Goal: Communication & Community: Answer question/provide support

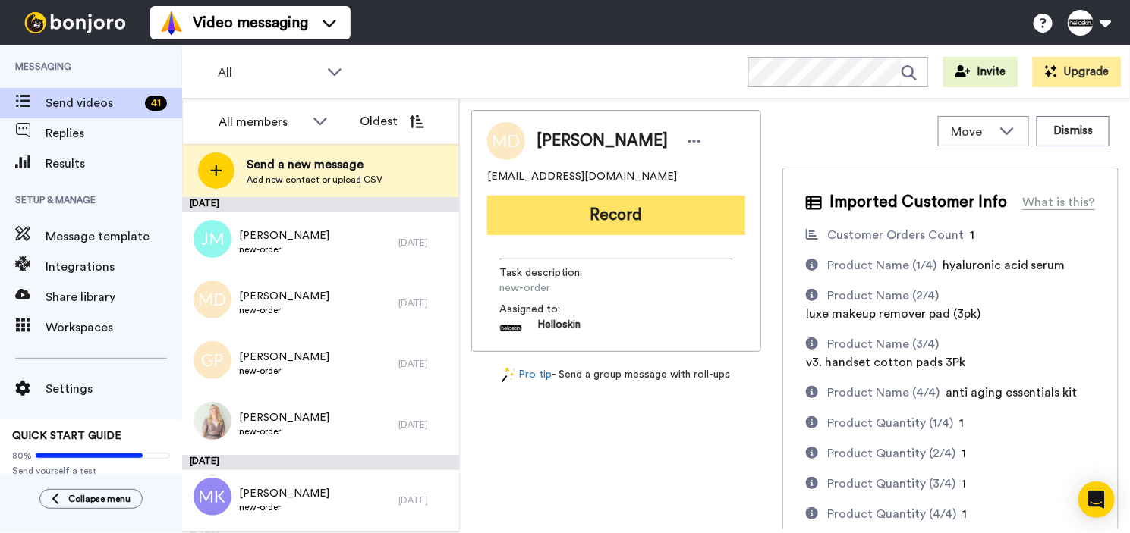
click at [592, 212] on button "Record" at bounding box center [616, 215] width 258 height 39
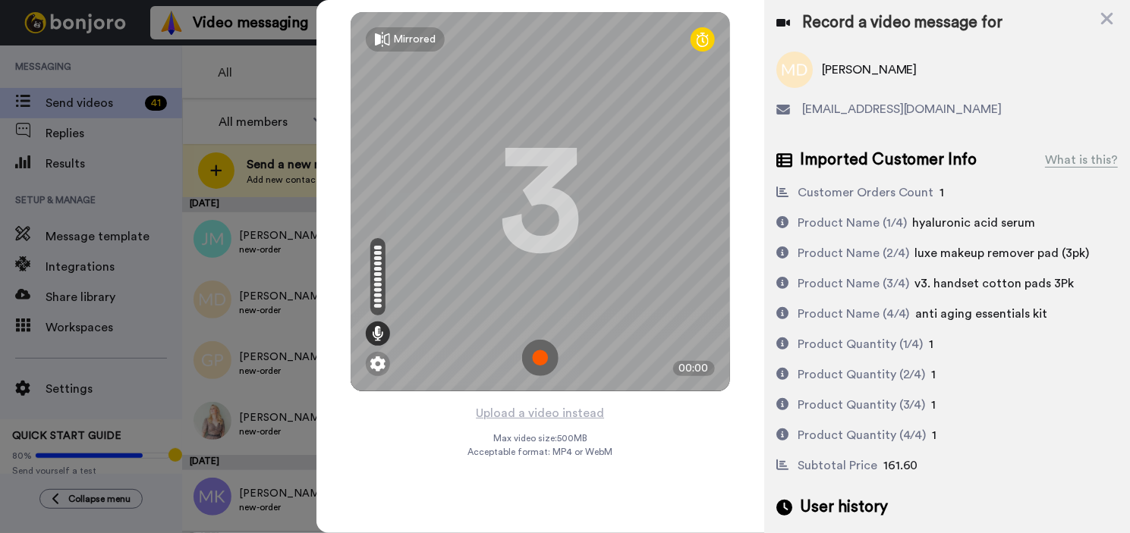
click at [1097, 20] on div "Record a video message for" at bounding box center [946, 22] width 341 height 21
click at [1105, 17] on icon at bounding box center [1107, 19] width 12 height 12
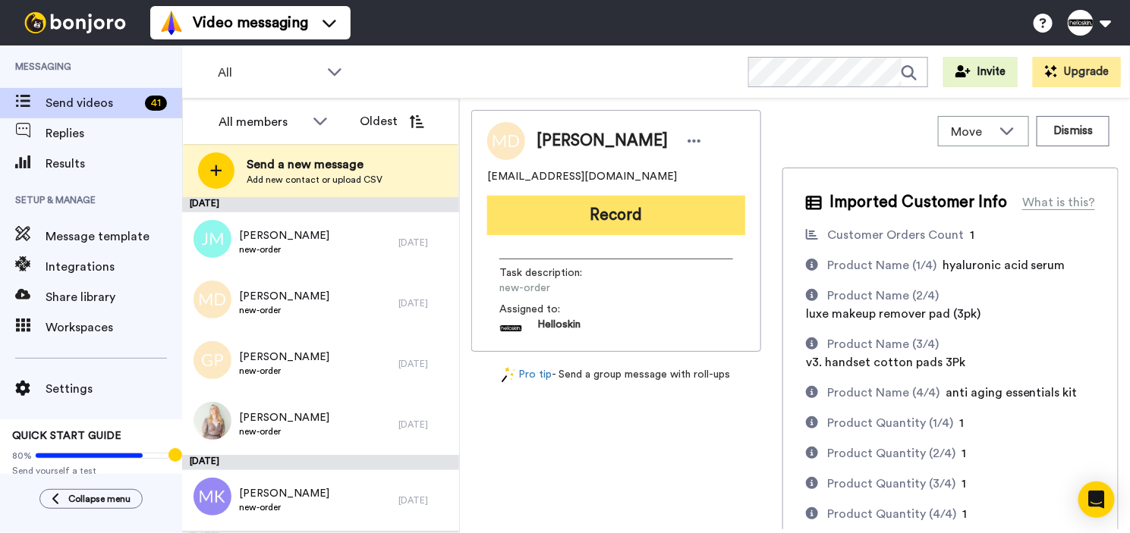
click at [685, 211] on button "Record" at bounding box center [616, 215] width 258 height 39
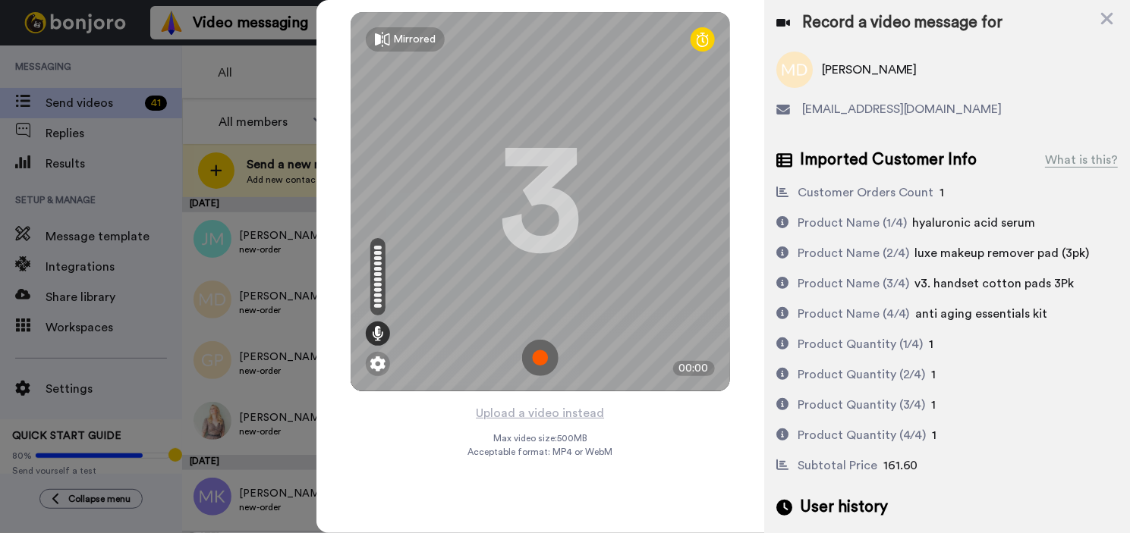
click at [536, 348] on img at bounding box center [540, 358] width 36 height 36
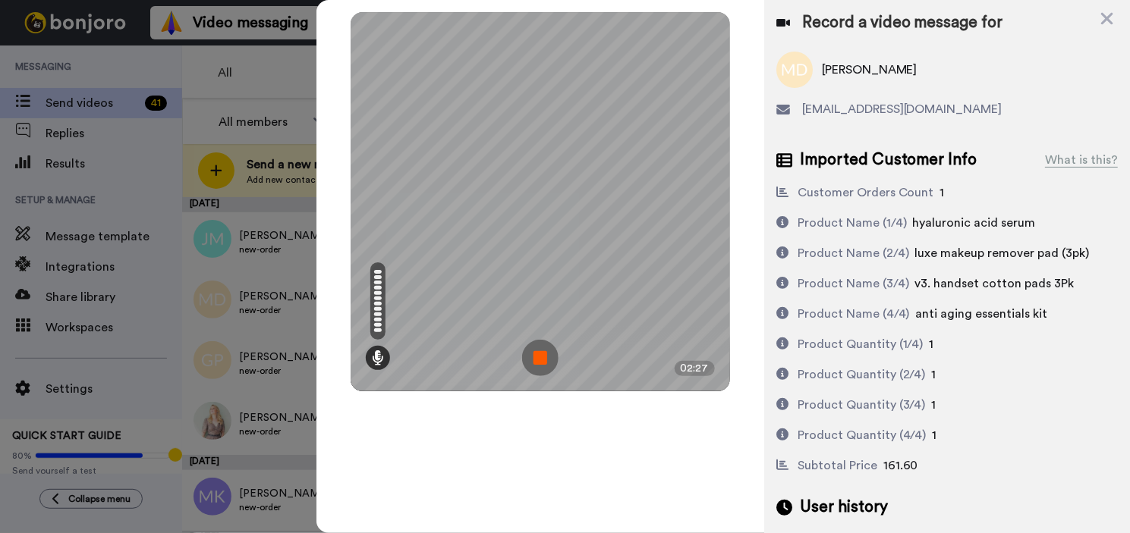
click at [534, 360] on img at bounding box center [540, 358] width 36 height 36
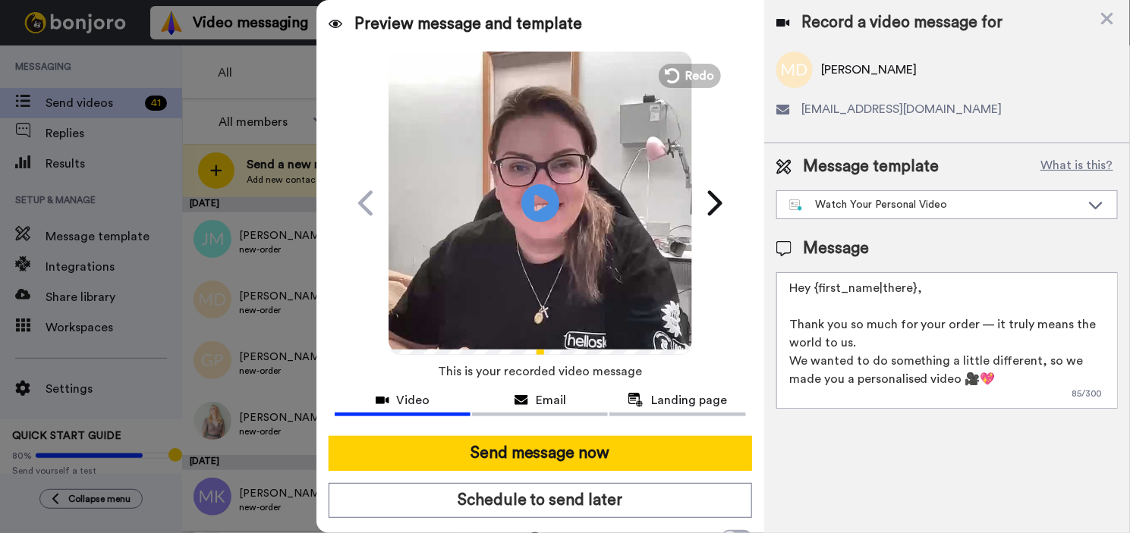
drag, startPoint x: 934, startPoint y: 290, endPoint x: 817, endPoint y: 286, distance: 116.9
click at [817, 286] on textarea "Hey {first_name|there}, Thank you so much for your order — it truly means the w…" at bounding box center [946, 340] width 341 height 137
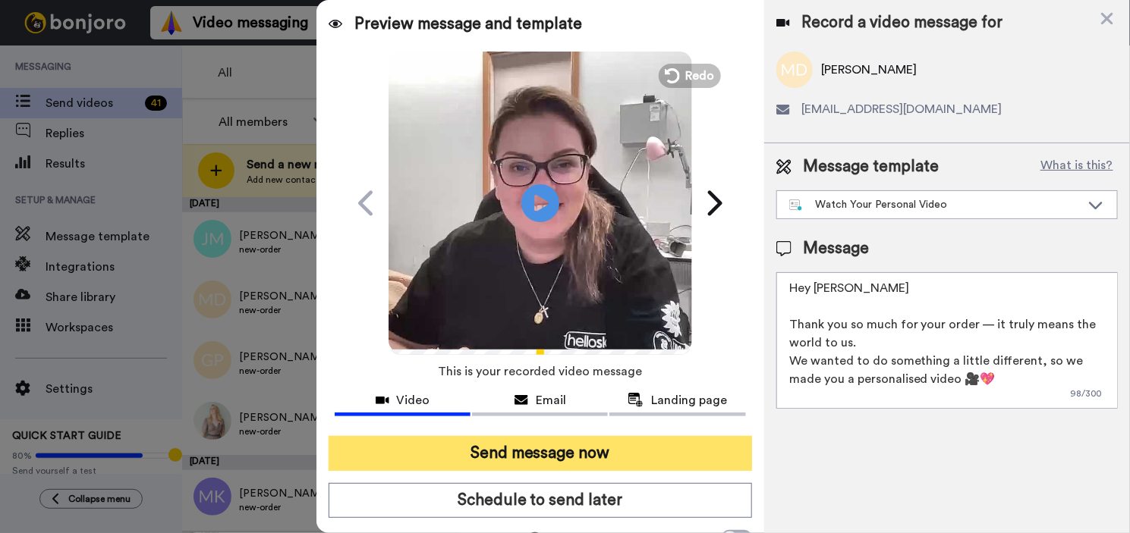
type textarea "Hey Marisa Thank you so much for your order — it truly means the world to us. W…"
click at [645, 451] on button "Send message now" at bounding box center [539, 453] width 423 height 35
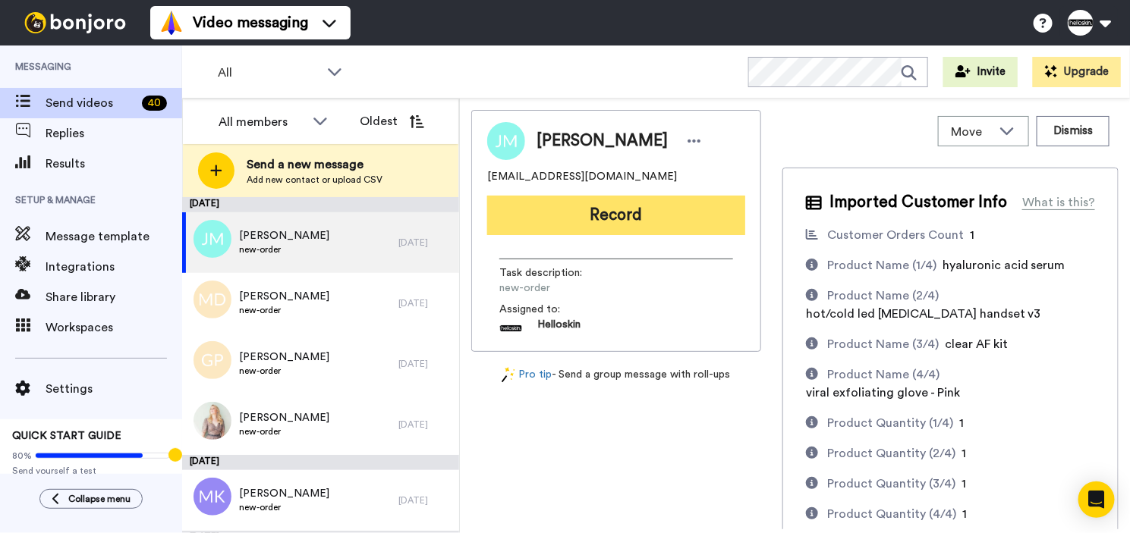
click at [599, 205] on button "Record" at bounding box center [616, 215] width 258 height 39
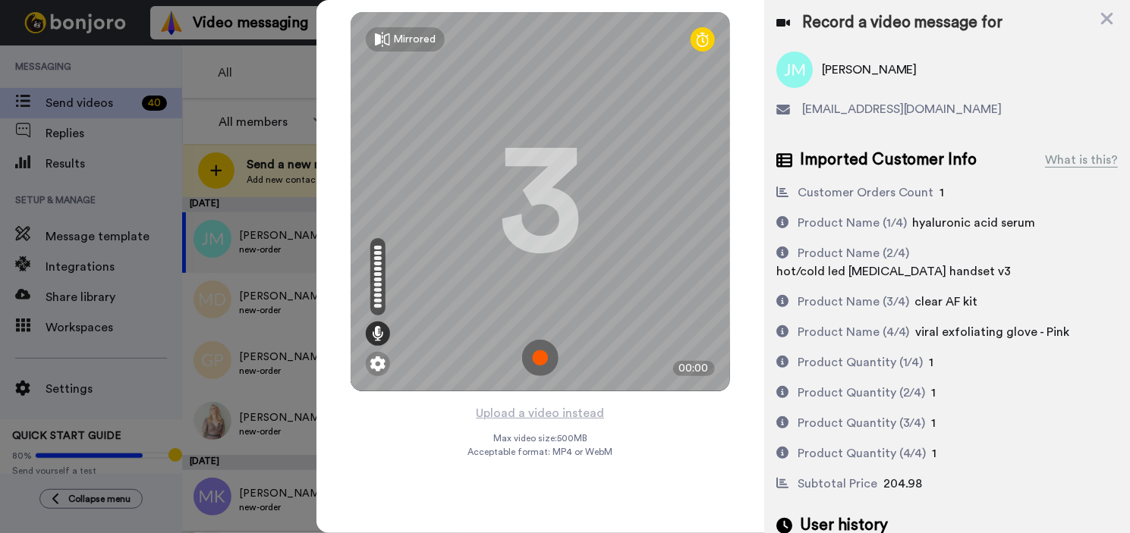
click at [539, 346] on img at bounding box center [540, 358] width 36 height 36
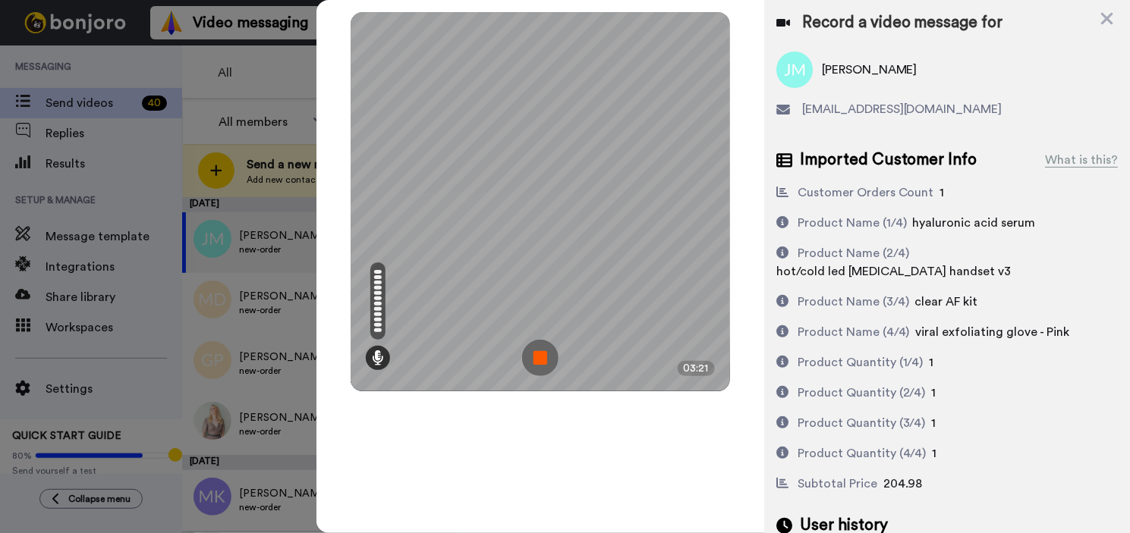
click at [531, 354] on img at bounding box center [540, 358] width 36 height 36
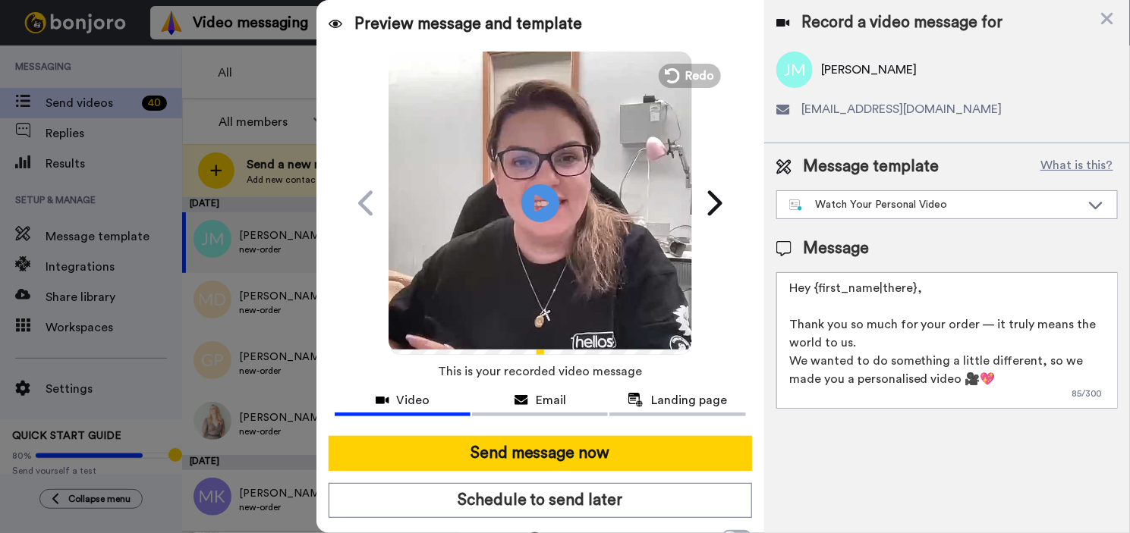
drag, startPoint x: 943, startPoint y: 294, endPoint x: 817, endPoint y: 288, distance: 126.1
click at [817, 288] on textarea "Hey {first_name|there}, Thank you so much for your order — it truly means the w…" at bounding box center [946, 340] width 341 height 137
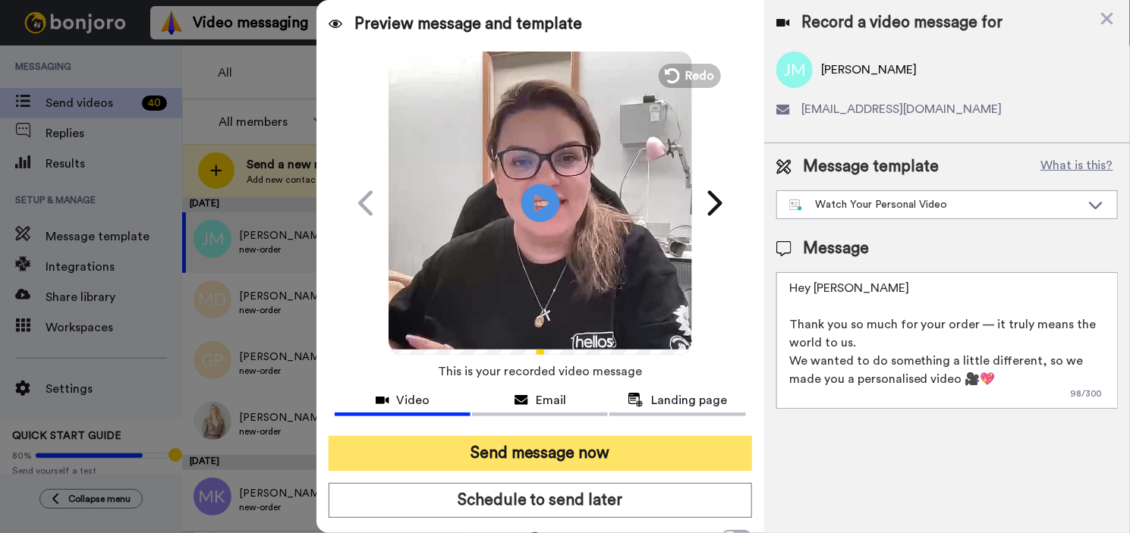
type textarea "Hey Jessie Thank you so much for your order — it truly means the world to us. W…"
click at [639, 461] on button "Send message now" at bounding box center [539, 453] width 423 height 35
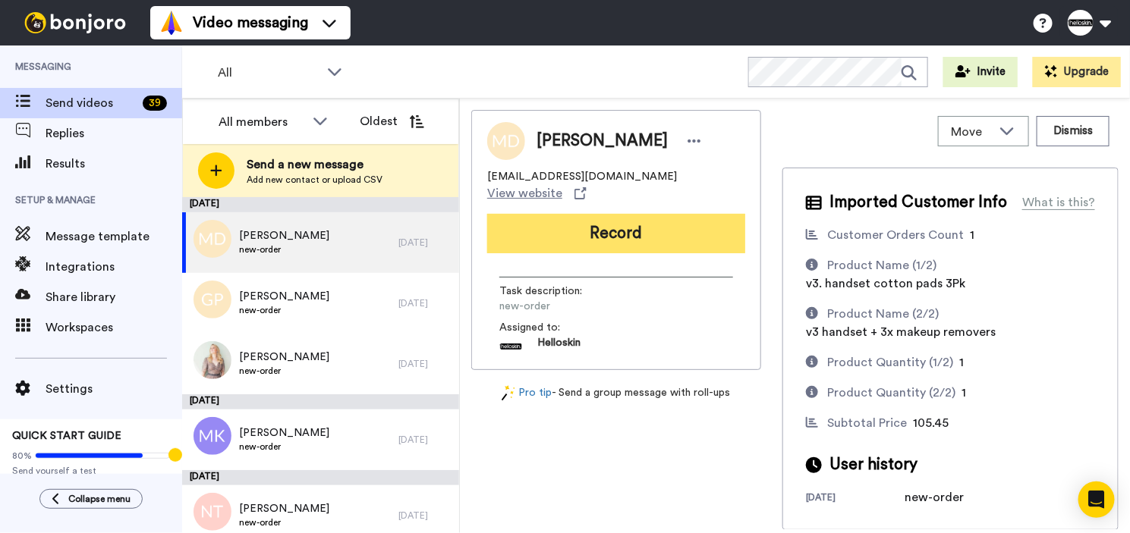
click at [637, 225] on button "Record" at bounding box center [616, 233] width 258 height 39
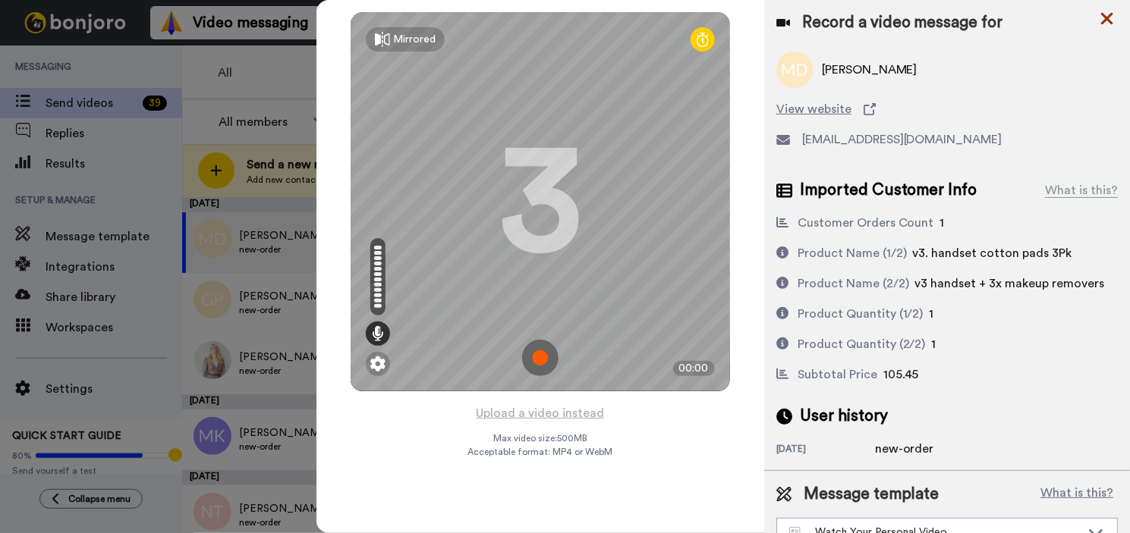
click at [1104, 21] on icon at bounding box center [1107, 19] width 12 height 12
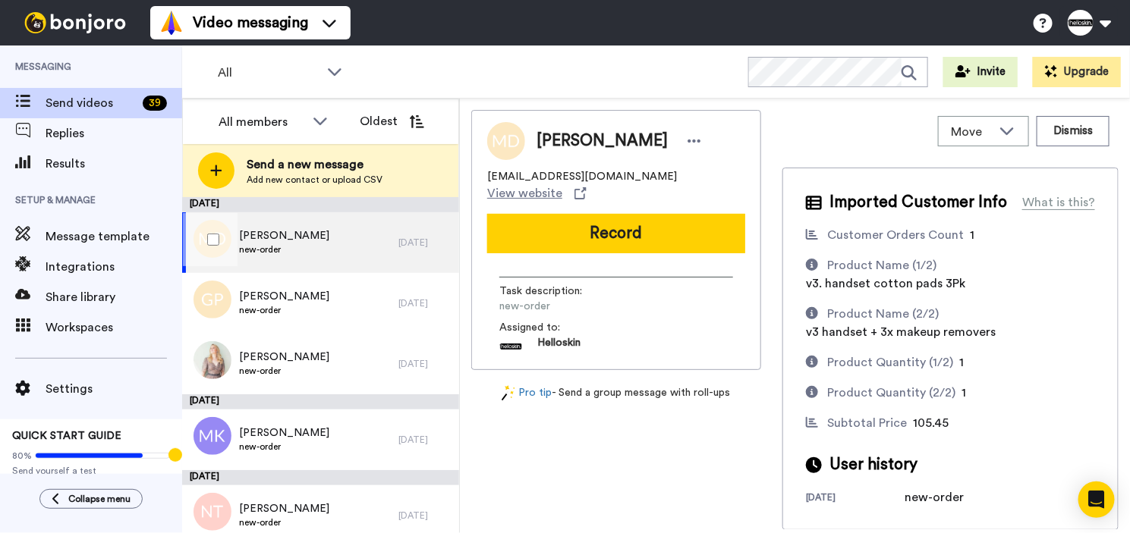
drag, startPoint x: 205, startPoint y: 243, endPoint x: 247, endPoint y: 242, distance: 41.7
click at [206, 243] on div at bounding box center [210, 239] width 55 height 53
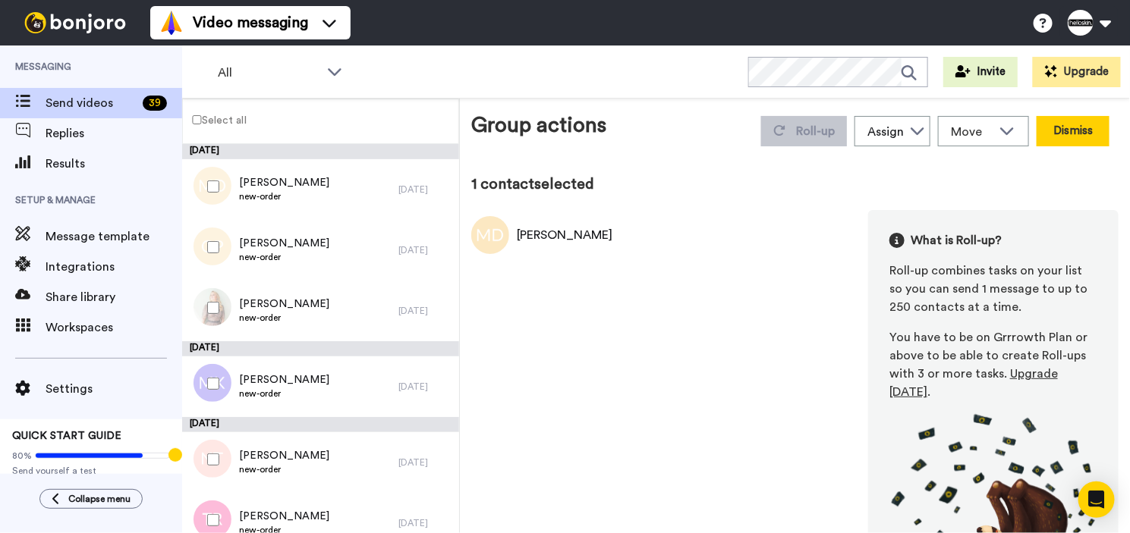
click at [1059, 124] on button "Dismiss" at bounding box center [1072, 131] width 73 height 30
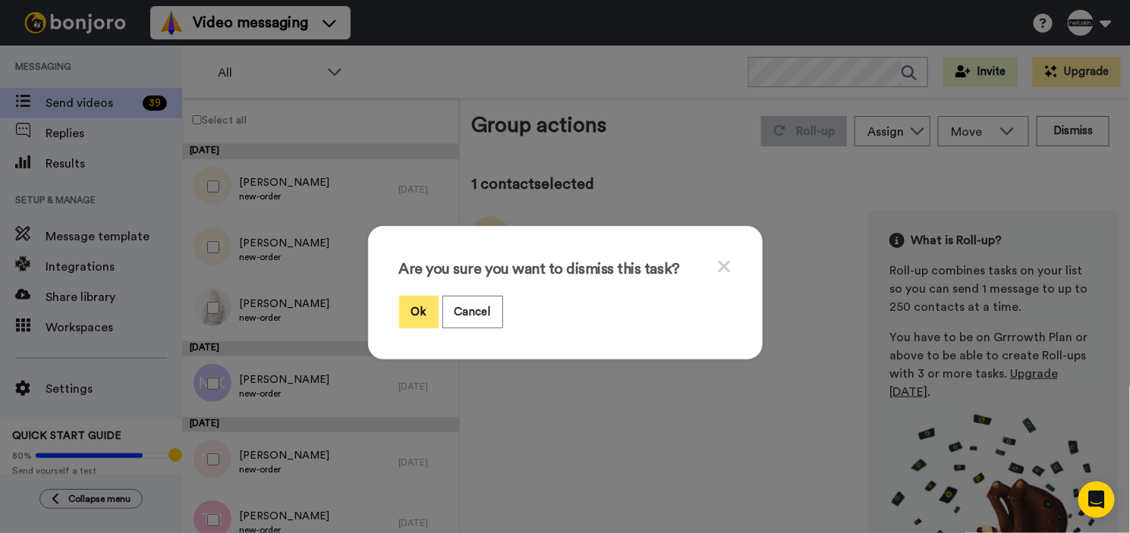
click at [423, 314] on button "Ok" at bounding box center [418, 312] width 39 height 33
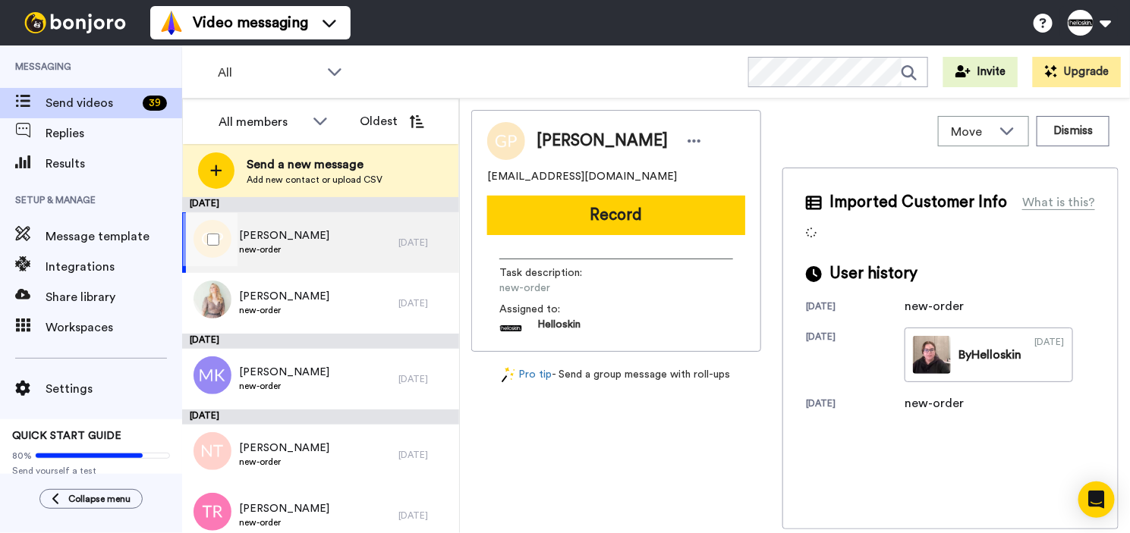
click at [319, 251] on div "Georgie Proud new-order" at bounding box center [290, 242] width 216 height 61
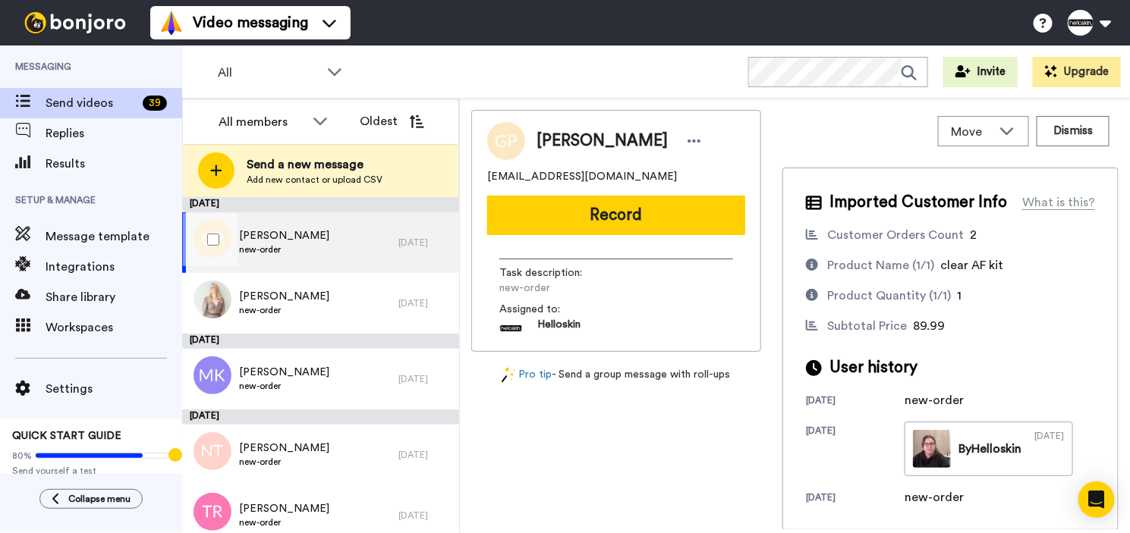
click at [332, 250] on div "Georgie Proud new-order" at bounding box center [290, 242] width 216 height 61
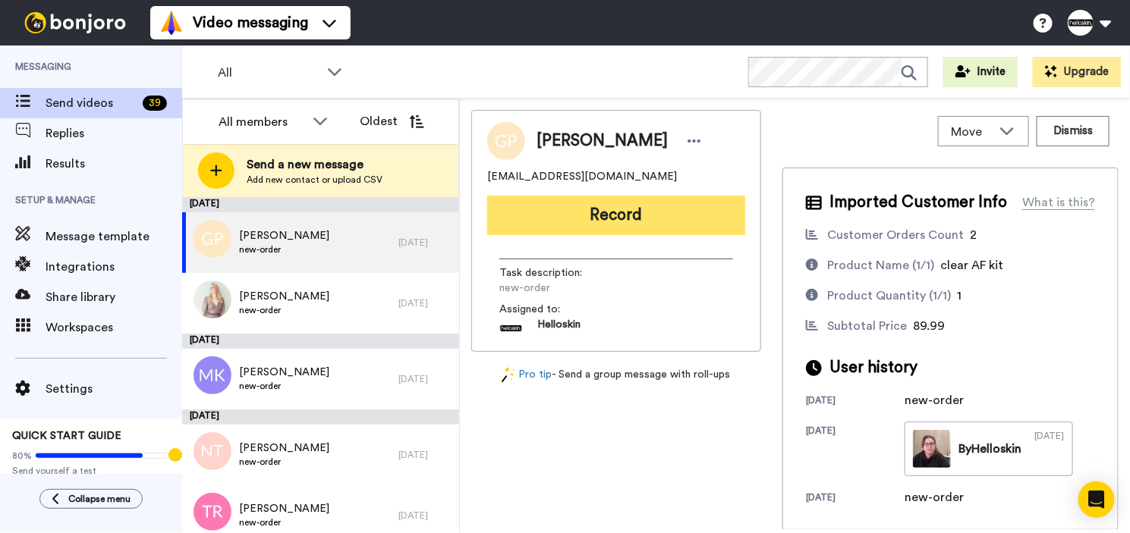
click at [643, 220] on button "Record" at bounding box center [616, 215] width 258 height 39
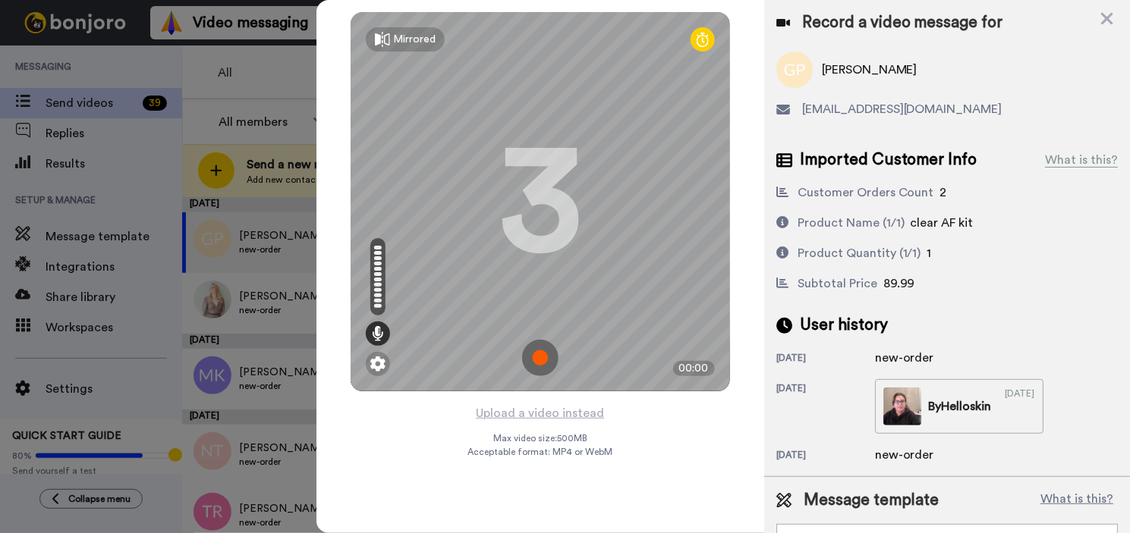
click at [542, 366] on img at bounding box center [540, 358] width 36 height 36
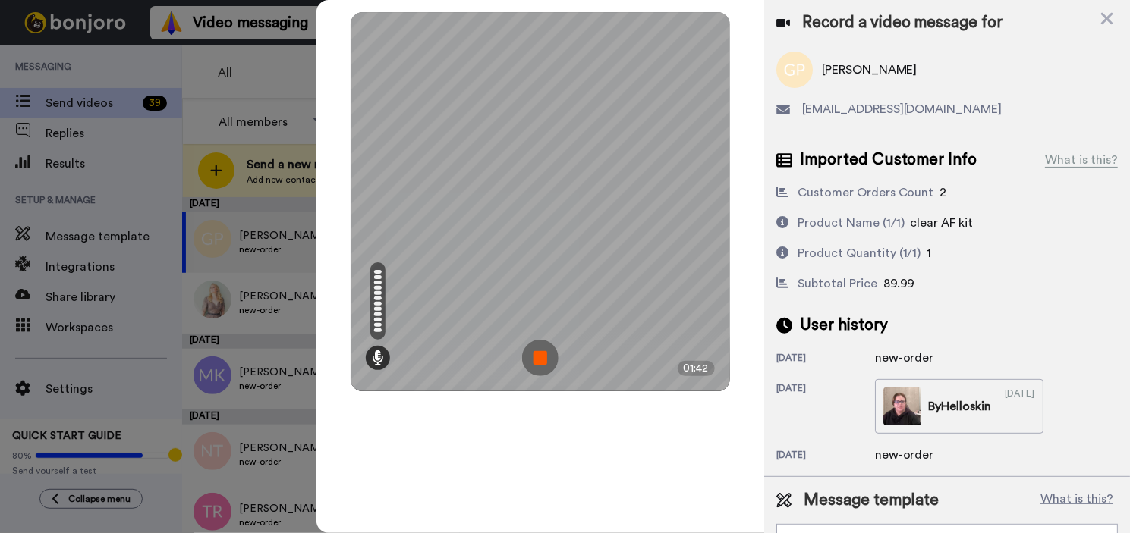
click at [531, 353] on img at bounding box center [540, 358] width 36 height 36
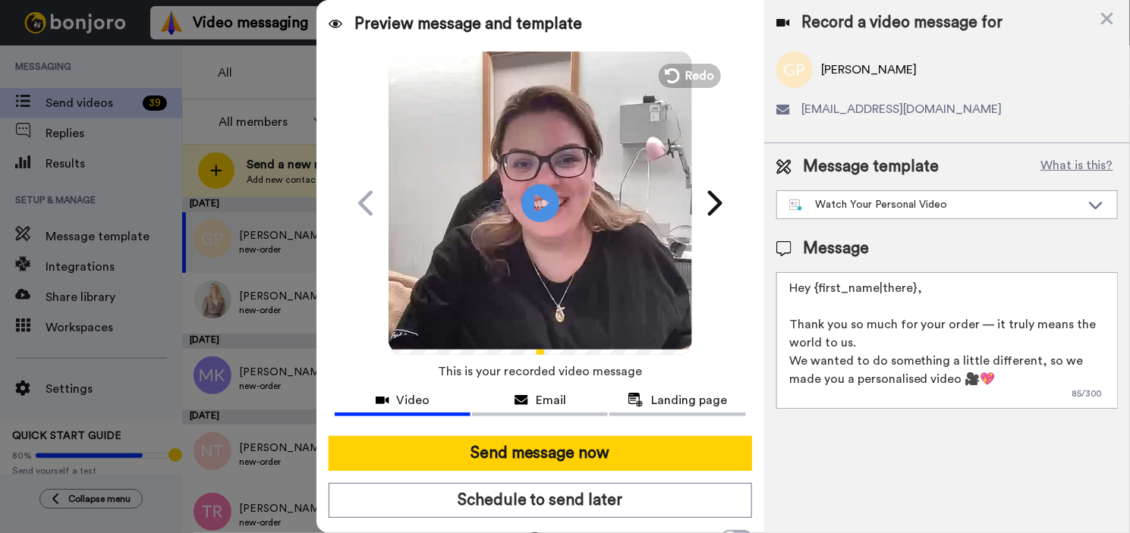
drag, startPoint x: 922, startPoint y: 285, endPoint x: 817, endPoint y: 288, distance: 105.5
click at [817, 288] on textarea "Hey {first_name|there}, Thank you so much for your order — it truly means the w…" at bounding box center [946, 340] width 341 height 137
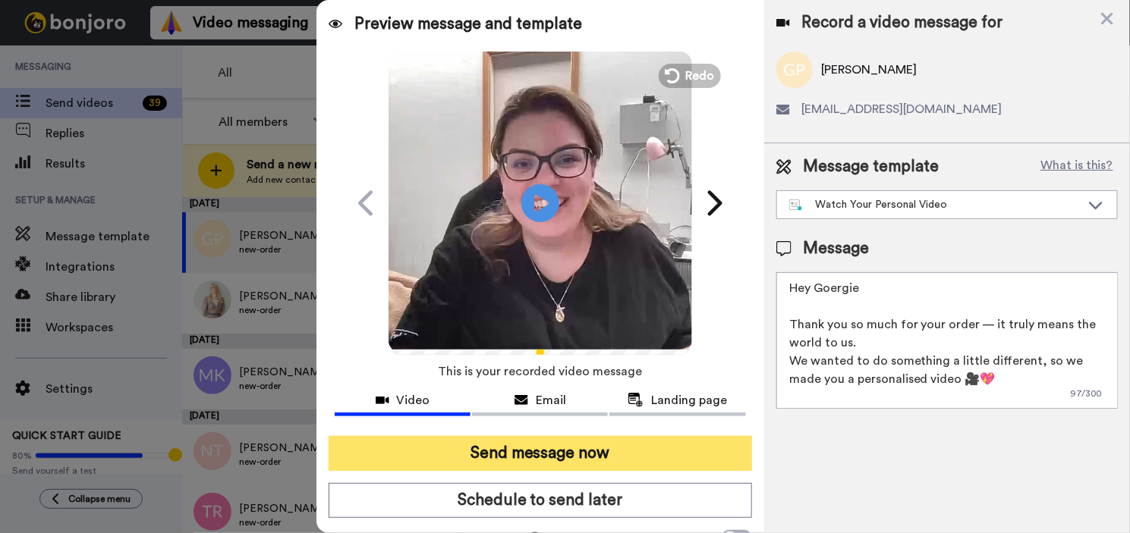
type textarea "Hey Goergie Thank you so much for your order — it truly means the world to us. …"
click at [694, 442] on button "Send message now" at bounding box center [539, 453] width 423 height 35
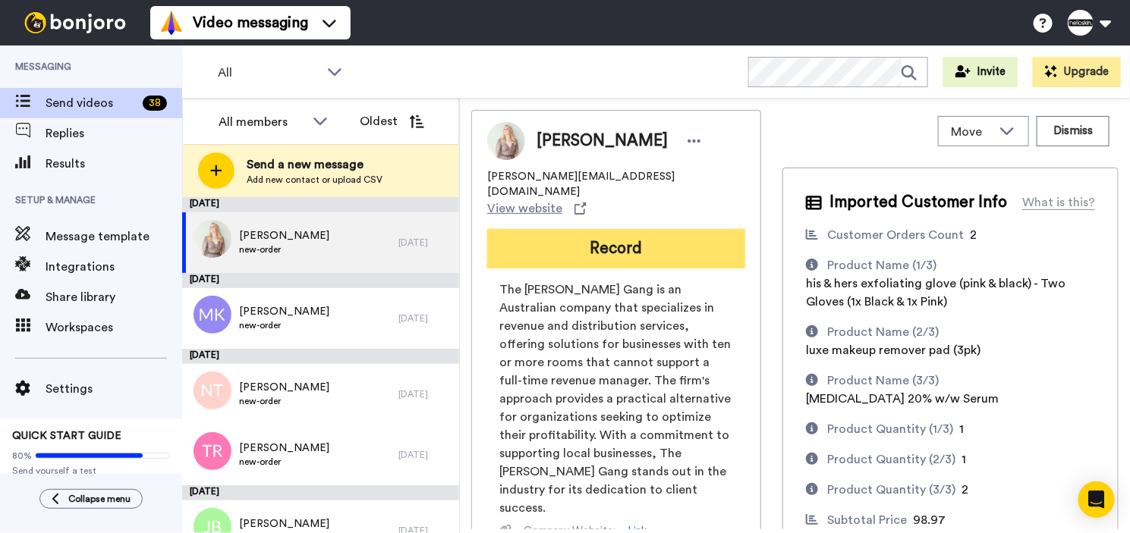
click at [657, 229] on button "Record" at bounding box center [616, 248] width 258 height 39
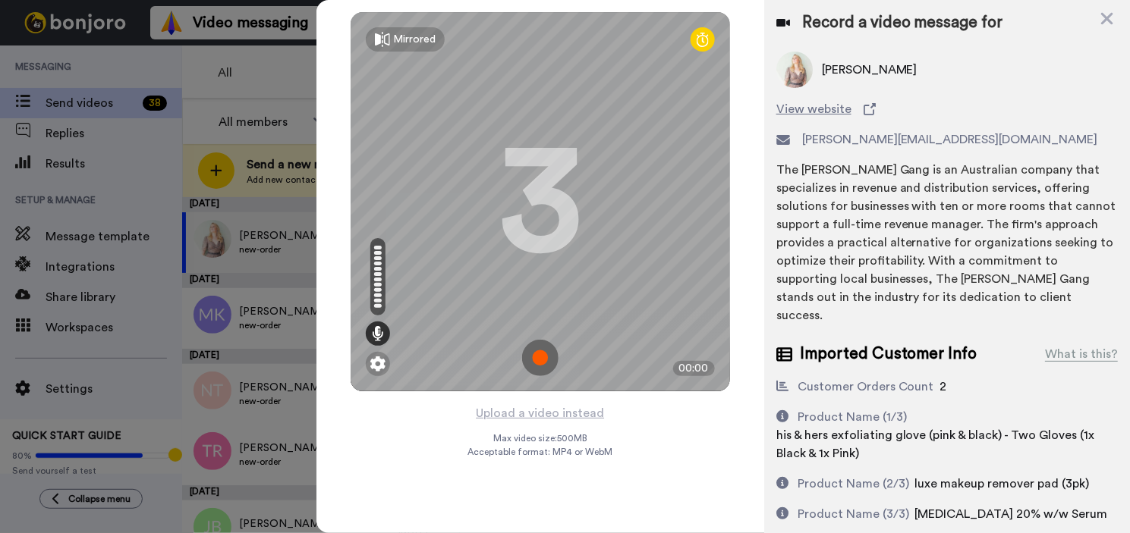
click at [530, 365] on img at bounding box center [540, 358] width 36 height 36
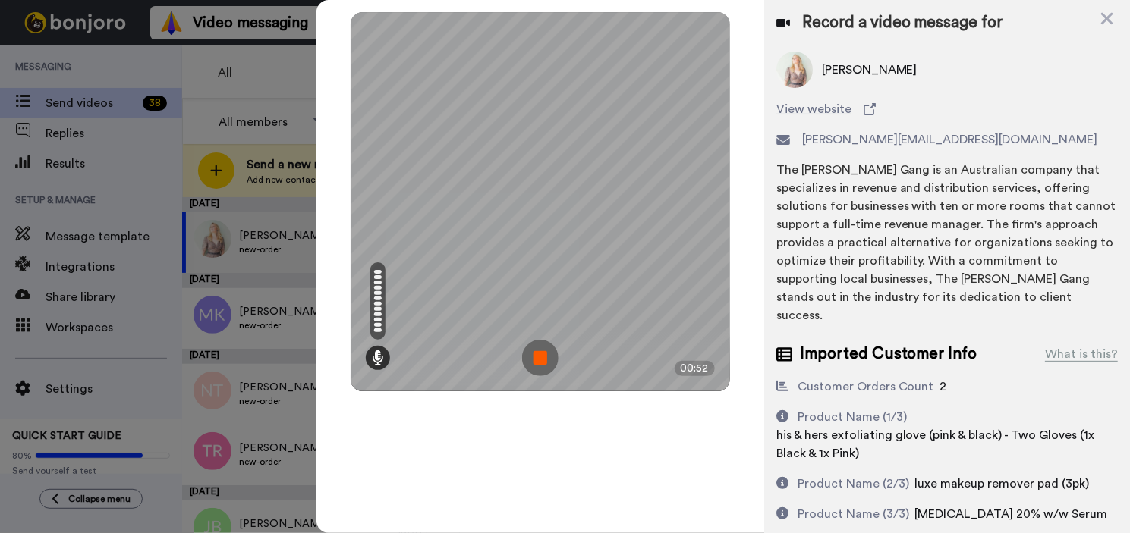
click at [540, 350] on img at bounding box center [540, 358] width 36 height 36
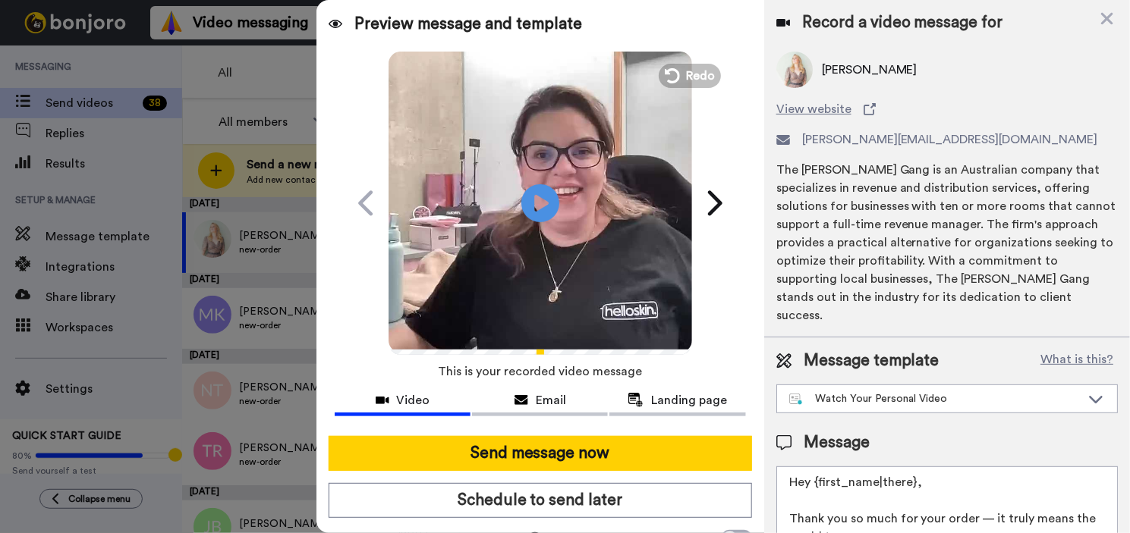
drag, startPoint x: 944, startPoint y: 472, endPoint x: 818, endPoint y: 467, distance: 126.8
click at [818, 467] on textarea "Hey {first_name|there}, Thank you so much for your order — it truly means the w…" at bounding box center [946, 535] width 341 height 137
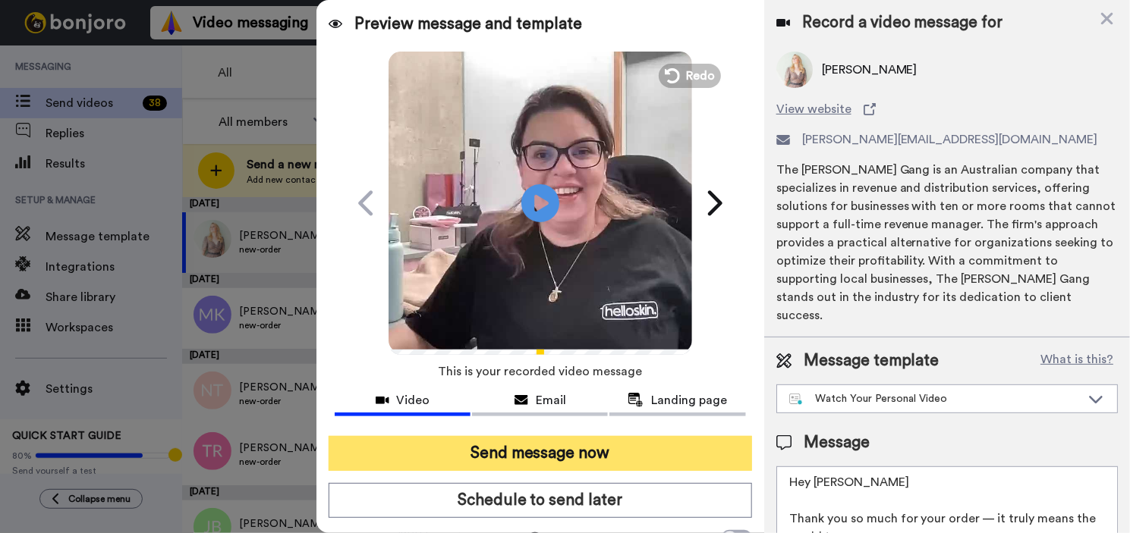
type textarea "Hey Patricia Thank you so much for your order — it truly means the world to us.…"
click at [586, 448] on button "Send message now" at bounding box center [539, 453] width 423 height 35
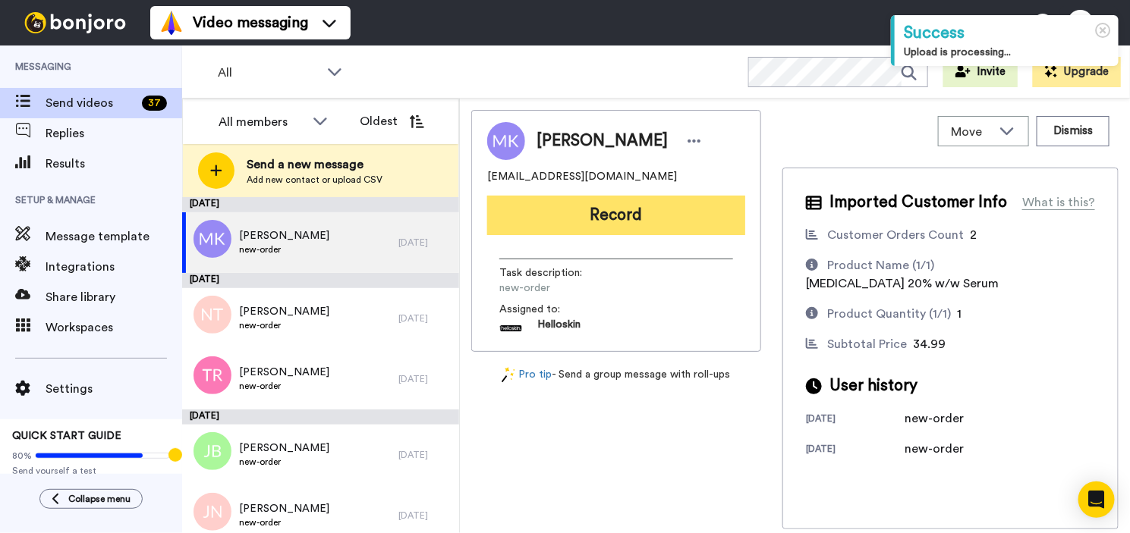
click at [581, 229] on button "Record" at bounding box center [616, 215] width 258 height 39
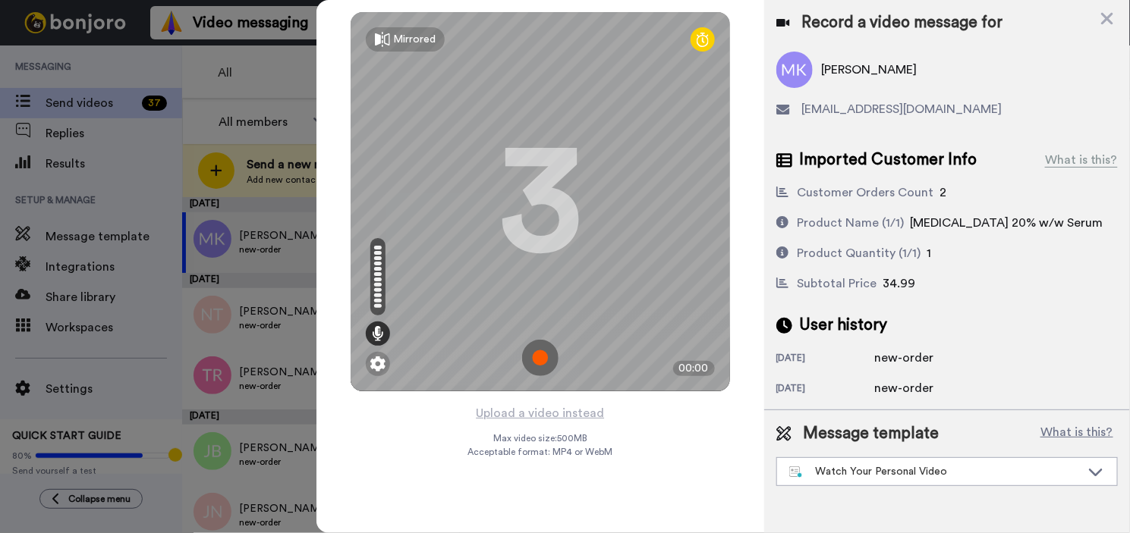
click at [533, 348] on img at bounding box center [540, 358] width 36 height 36
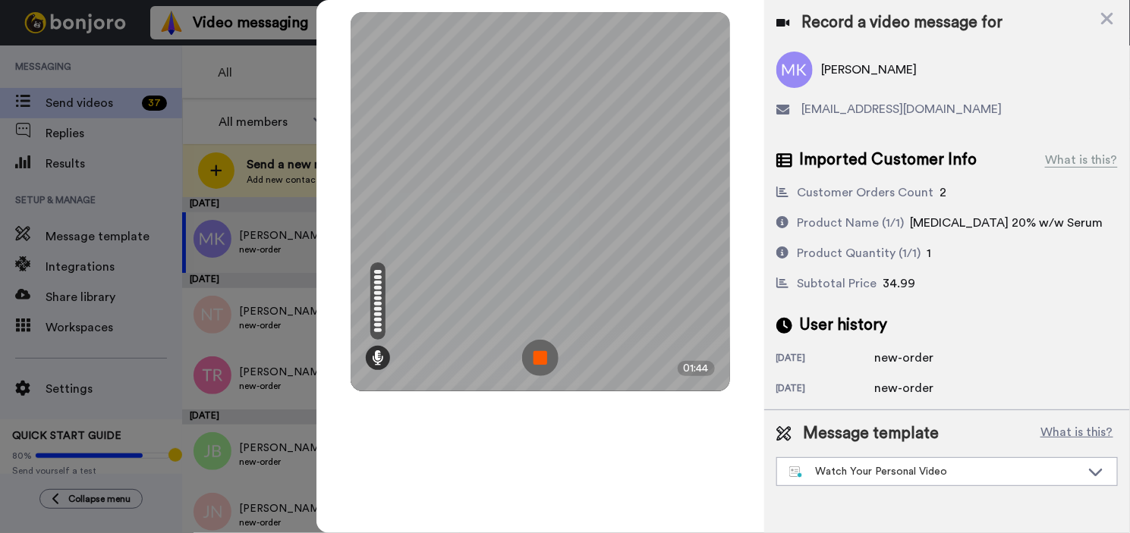
click at [534, 349] on img at bounding box center [540, 358] width 36 height 36
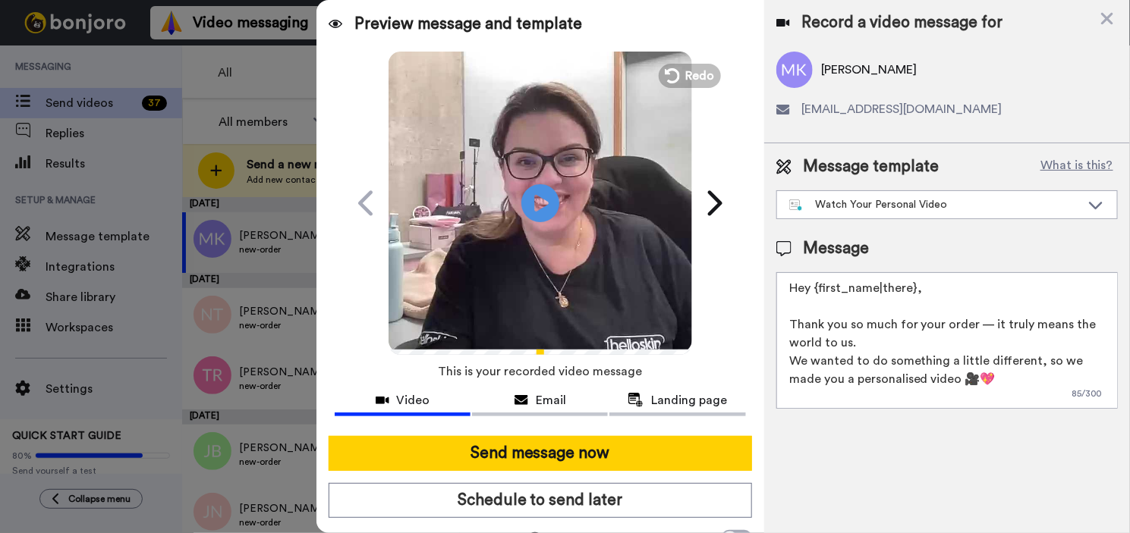
drag, startPoint x: 931, startPoint y: 291, endPoint x: 815, endPoint y: 288, distance: 116.1
click at [815, 288] on textarea "Hey {first_name|there}, Thank you so much for your order — it truly means the w…" at bounding box center [946, 340] width 341 height 137
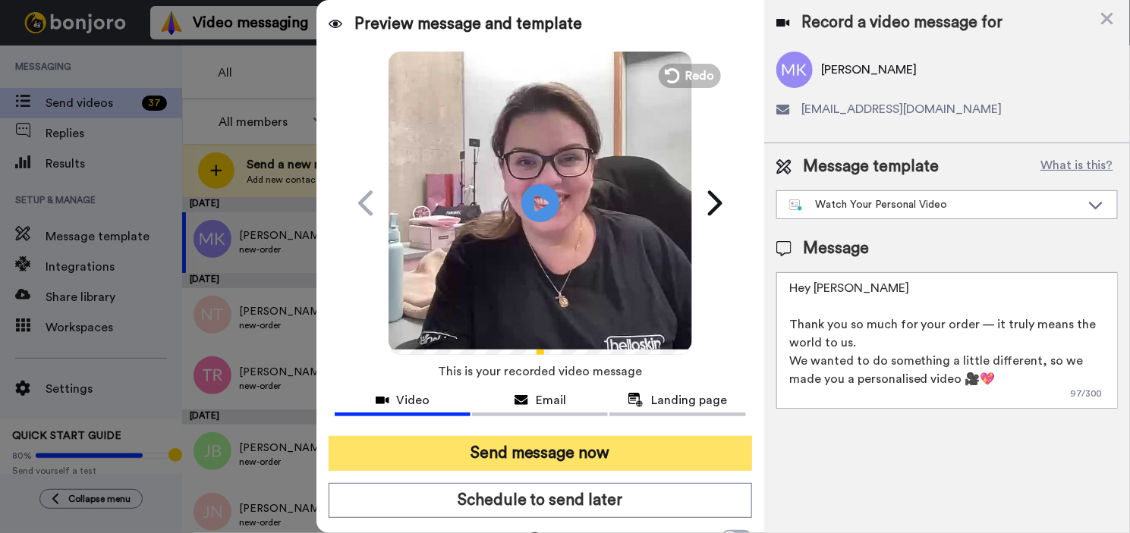
type textarea "Hey Mandeep Thank you so much for your order — it truly means the world to us. …"
click at [655, 452] on button "Send message now" at bounding box center [539, 453] width 423 height 35
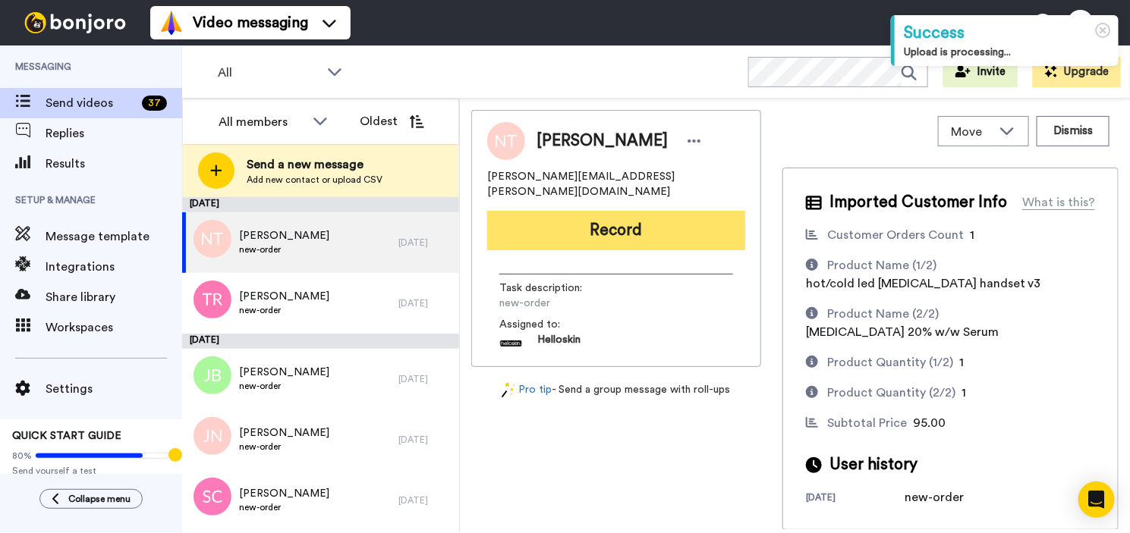
click at [636, 225] on button "Record" at bounding box center [616, 230] width 258 height 39
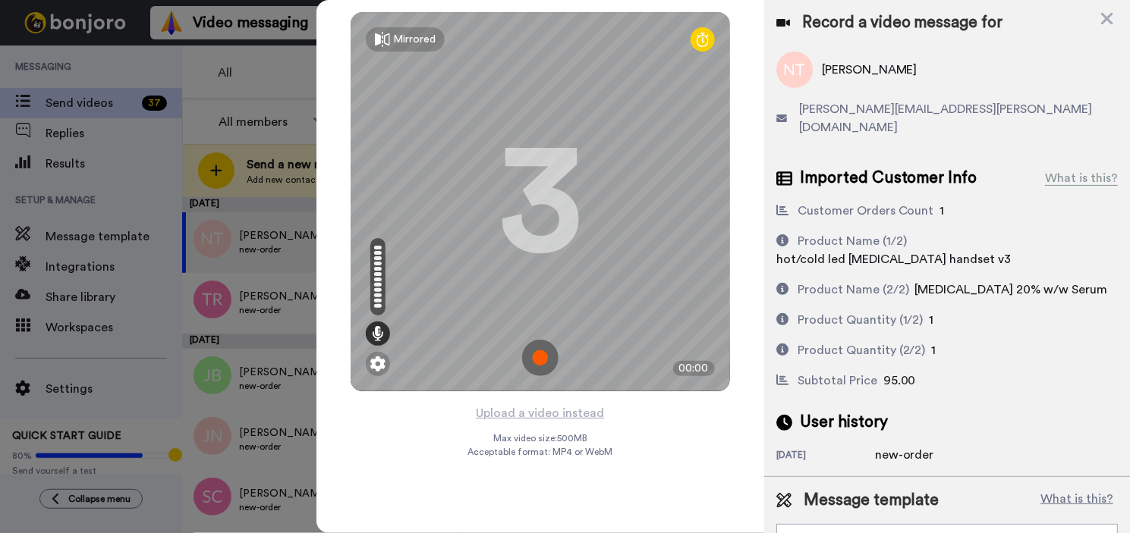
click at [545, 350] on img at bounding box center [540, 358] width 36 height 36
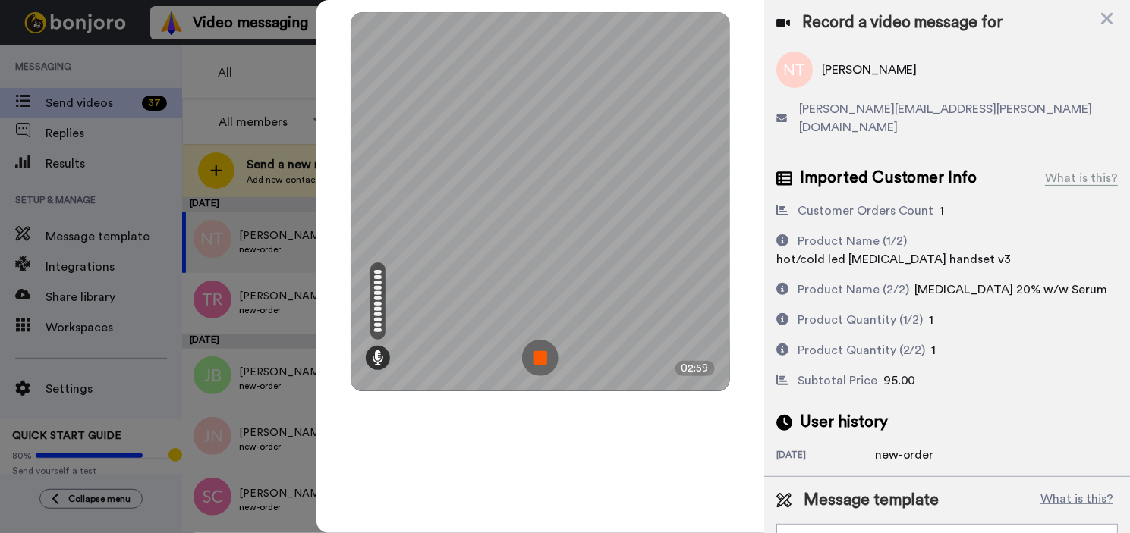
click at [540, 351] on img at bounding box center [540, 358] width 36 height 36
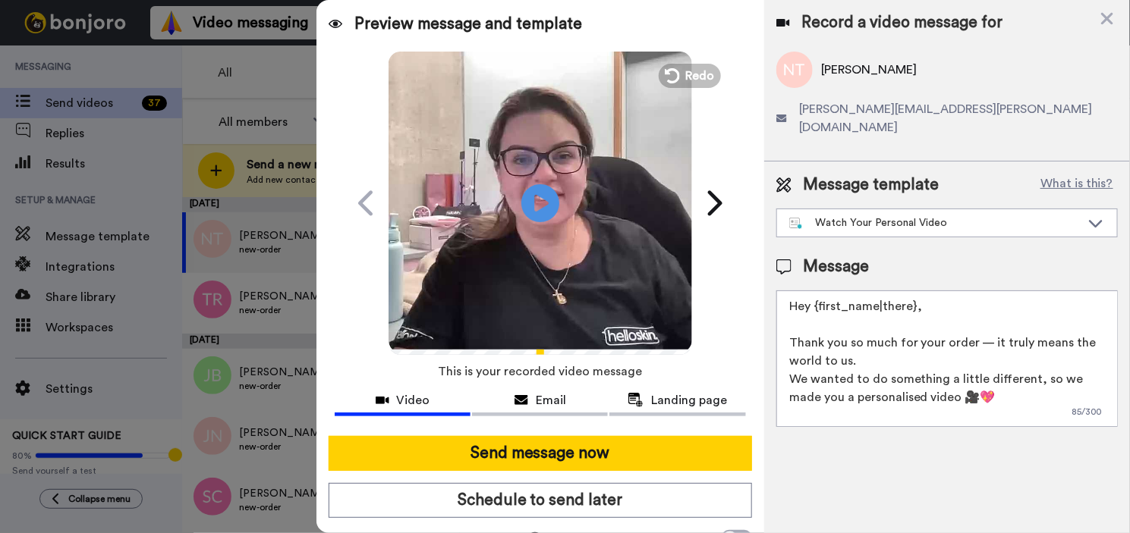
drag, startPoint x: 900, startPoint y: 284, endPoint x: 817, endPoint y: 291, distance: 83.7
click at [817, 291] on textarea "Hey {first_name|there}, Thank you so much for your order — it truly means the w…" at bounding box center [946, 359] width 341 height 137
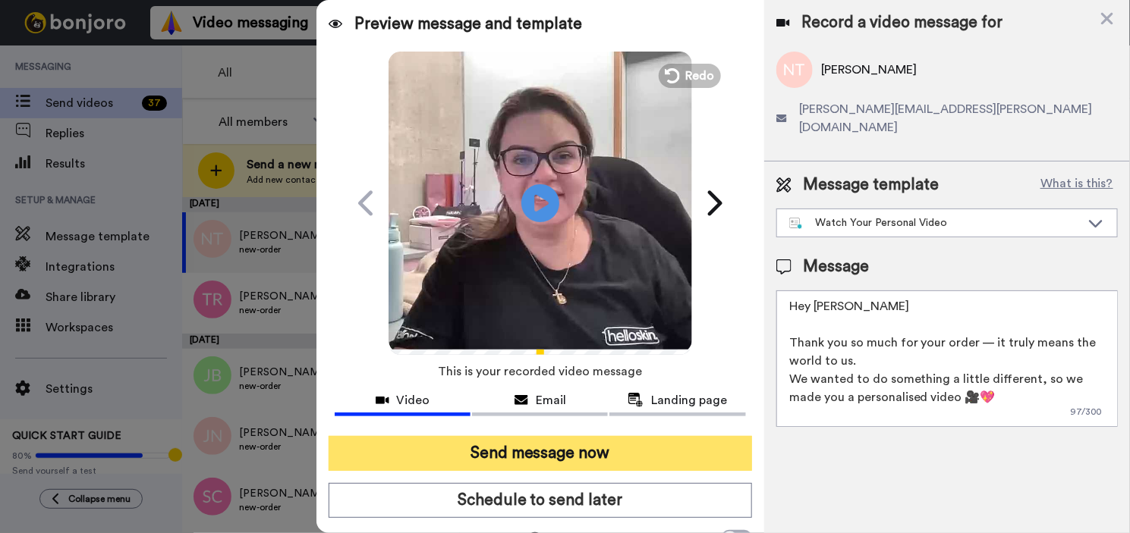
type textarea "Hey Natalie Thank you so much for your order — it truly means the world to us. …"
click at [609, 468] on button "Send message now" at bounding box center [539, 453] width 423 height 35
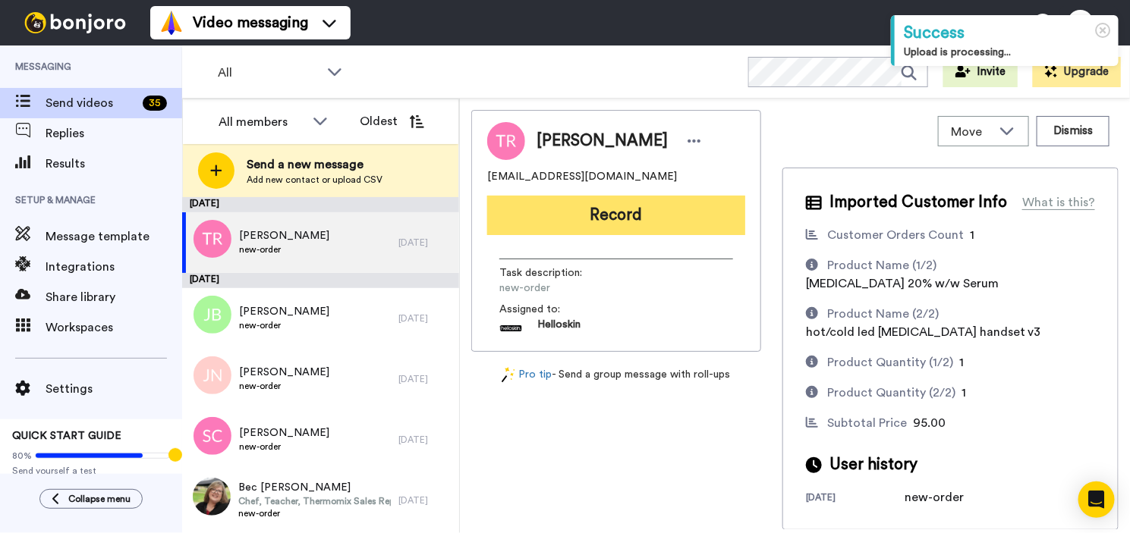
click at [595, 217] on button "Record" at bounding box center [616, 215] width 258 height 39
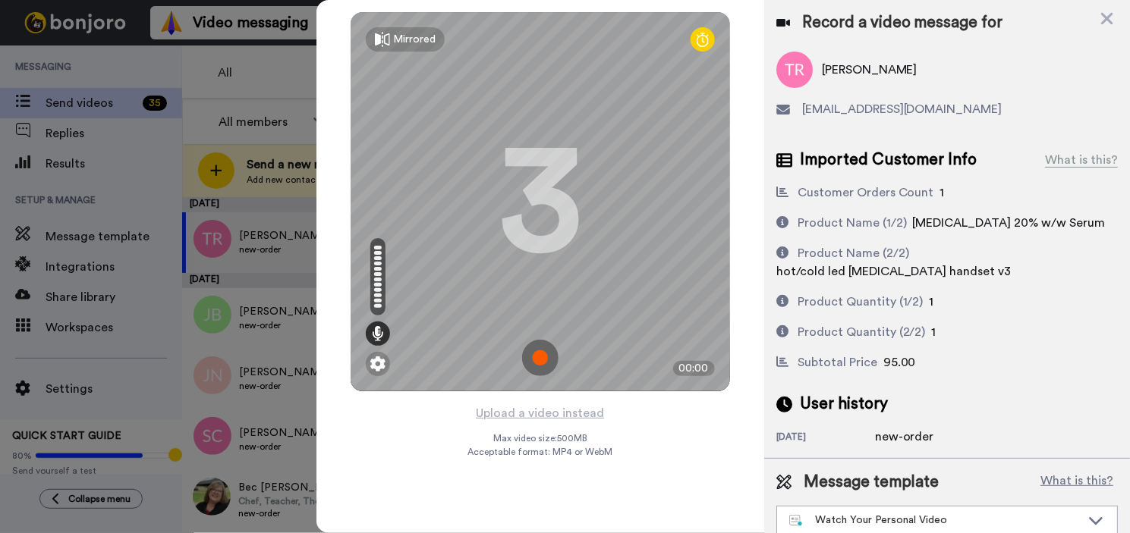
click at [539, 357] on img at bounding box center [540, 358] width 36 height 36
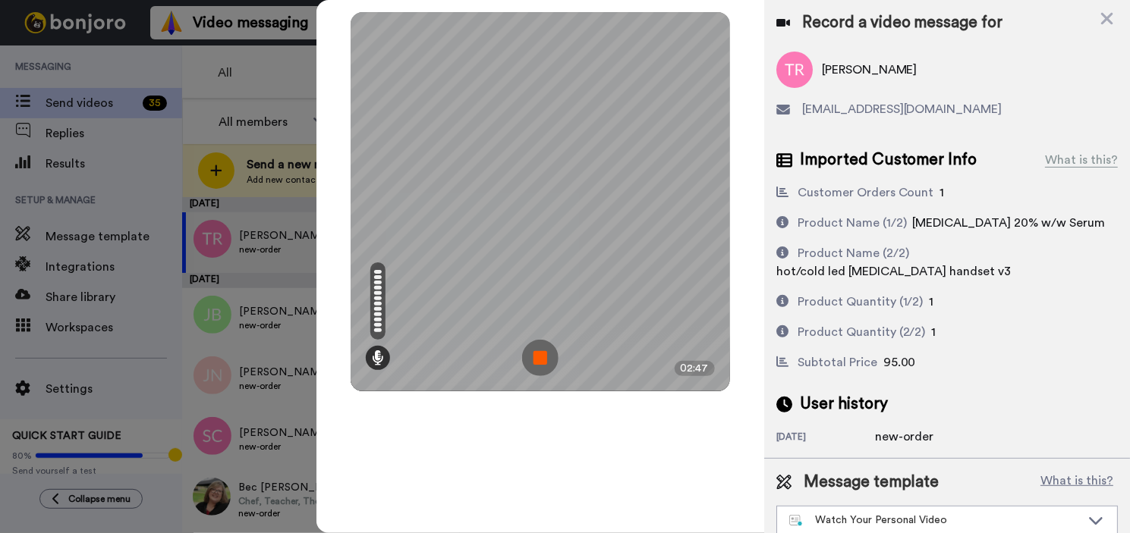
click at [541, 356] on img at bounding box center [540, 358] width 36 height 36
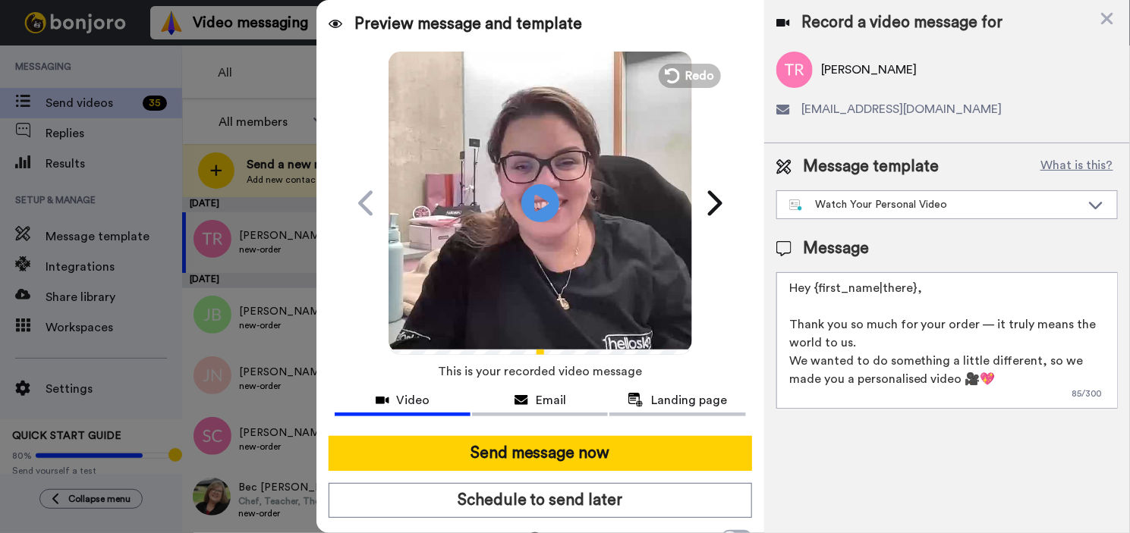
drag, startPoint x: 932, startPoint y: 286, endPoint x: 825, endPoint y: 291, distance: 107.9
click at [825, 291] on textarea "Hey {first_name|there}, Thank you so much for your order — it truly means the w…" at bounding box center [946, 340] width 341 height 137
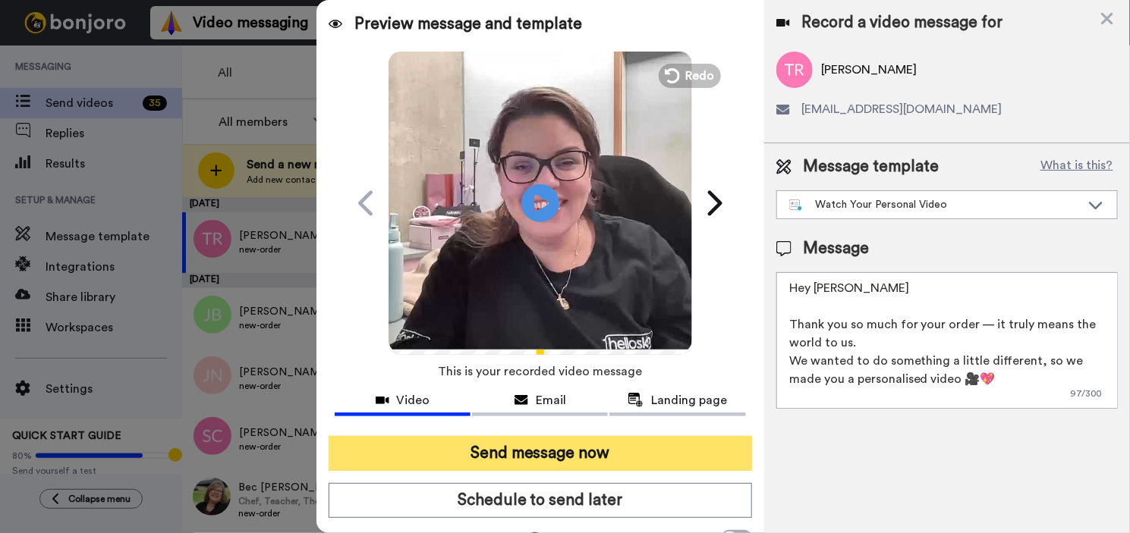
type textarea "Hey [PERSON_NAME] Thank you so much for your order — it truly means the world t…"
click at [641, 469] on button "Send message now" at bounding box center [539, 453] width 423 height 35
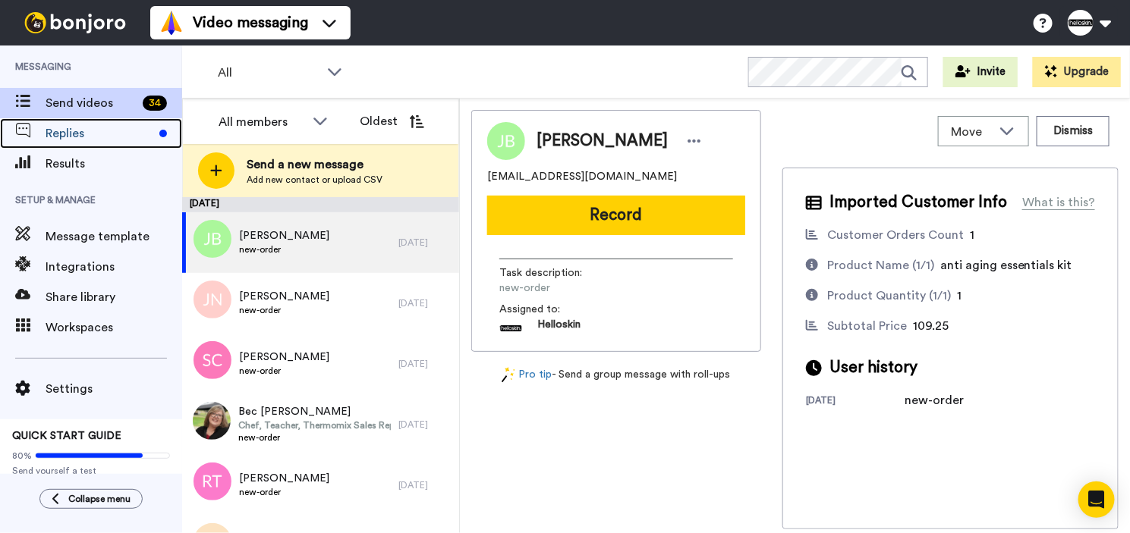
click at [74, 135] on span "Replies" at bounding box center [100, 133] width 108 height 18
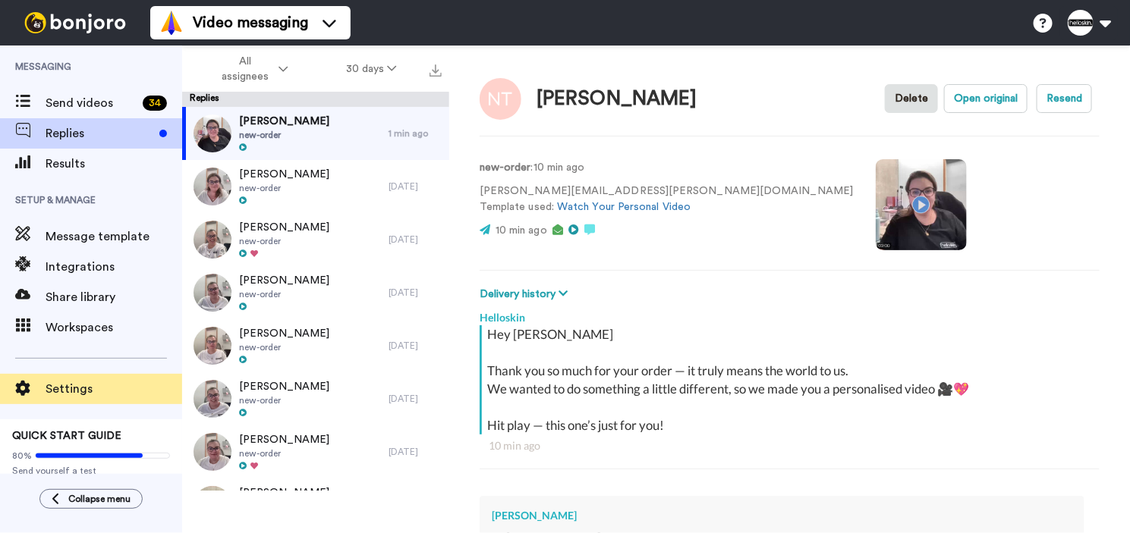
scroll to position [389, 0]
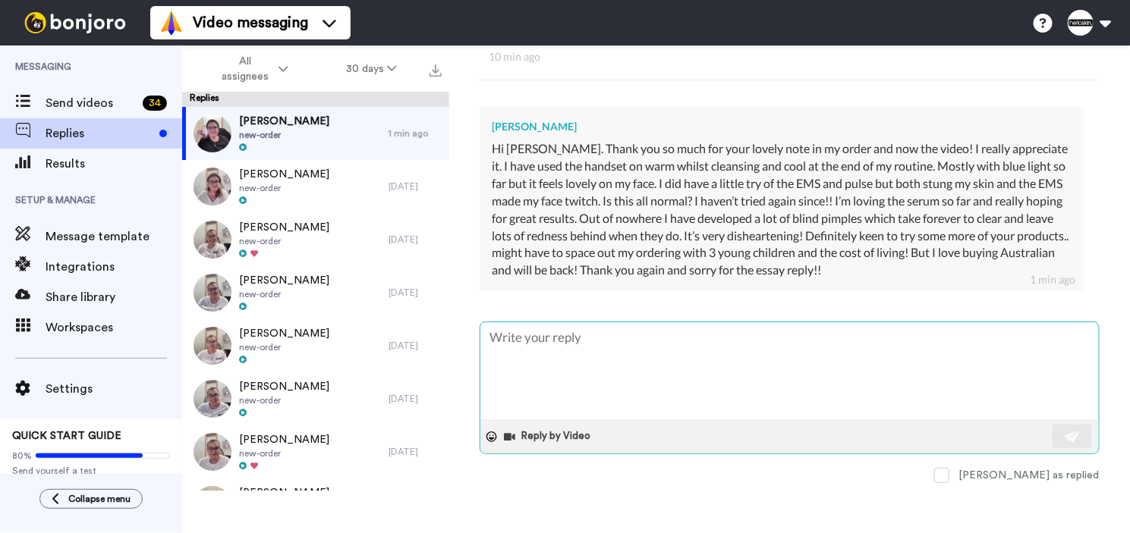
type textarea "x"
click at [657, 350] on textarea at bounding box center [789, 370] width 618 height 97
paste textarea "Lor ipsumd! Sitam con ad elit sed doei tempo incidid — utl et dolo magna al en …"
type textarea "Lor ipsumd! Sitam con ad elit sed doei tempo incidid — utl et dolo magna al en …"
type textarea "x"
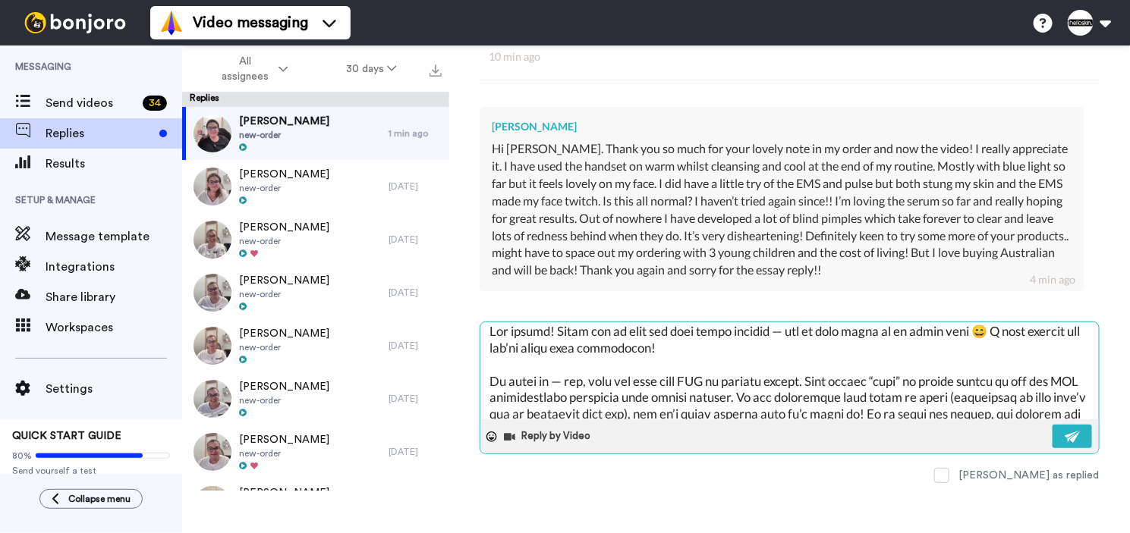
scroll to position [0, 0]
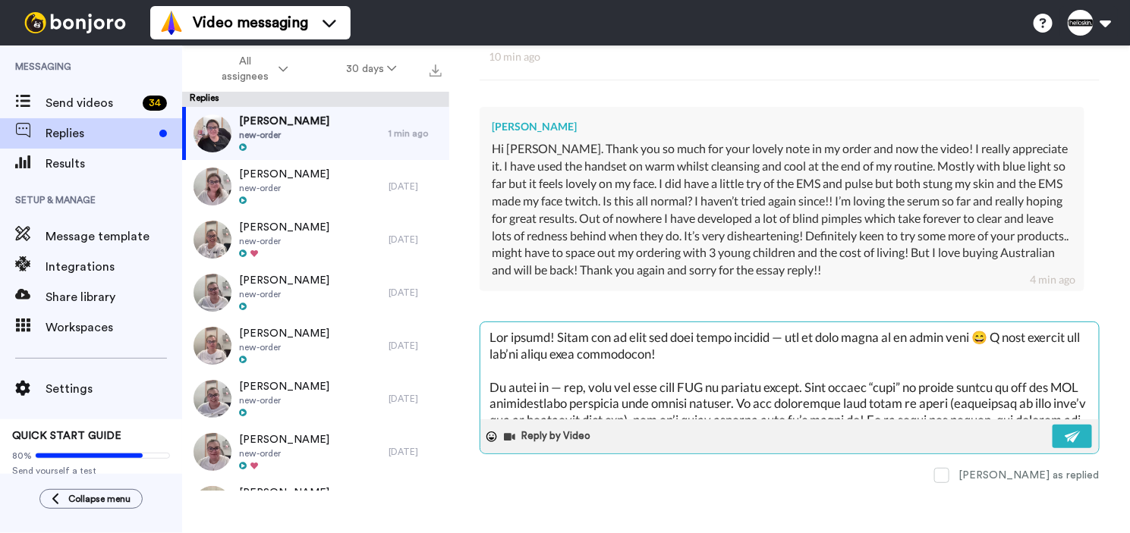
click at [765, 354] on textarea at bounding box center [789, 370] width 618 height 97
click at [766, 359] on textarea at bounding box center [789, 370] width 618 height 97
click at [787, 349] on textarea at bounding box center [789, 370] width 618 height 97
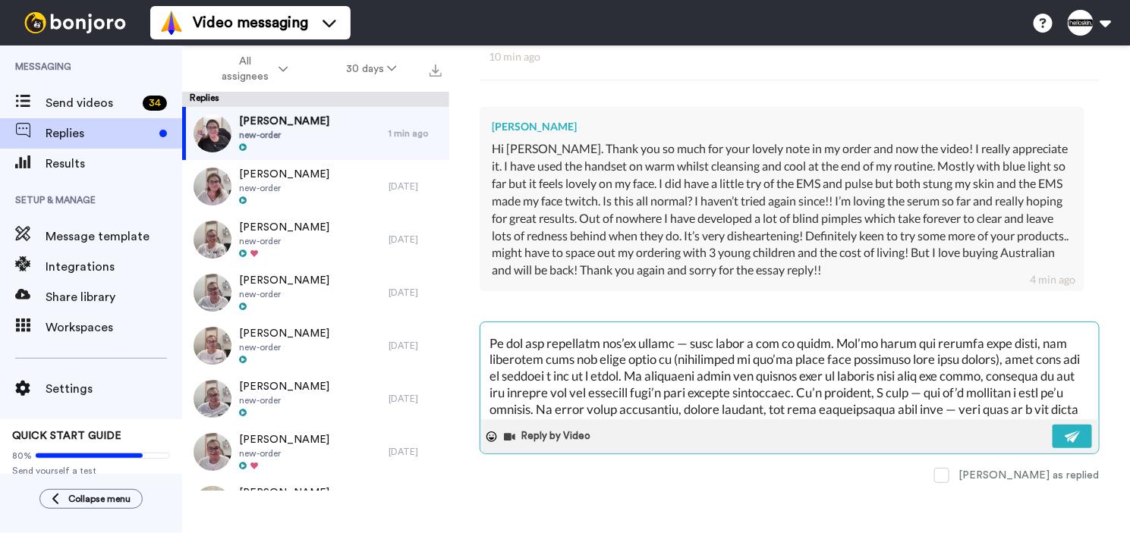
scroll to position [121, 0]
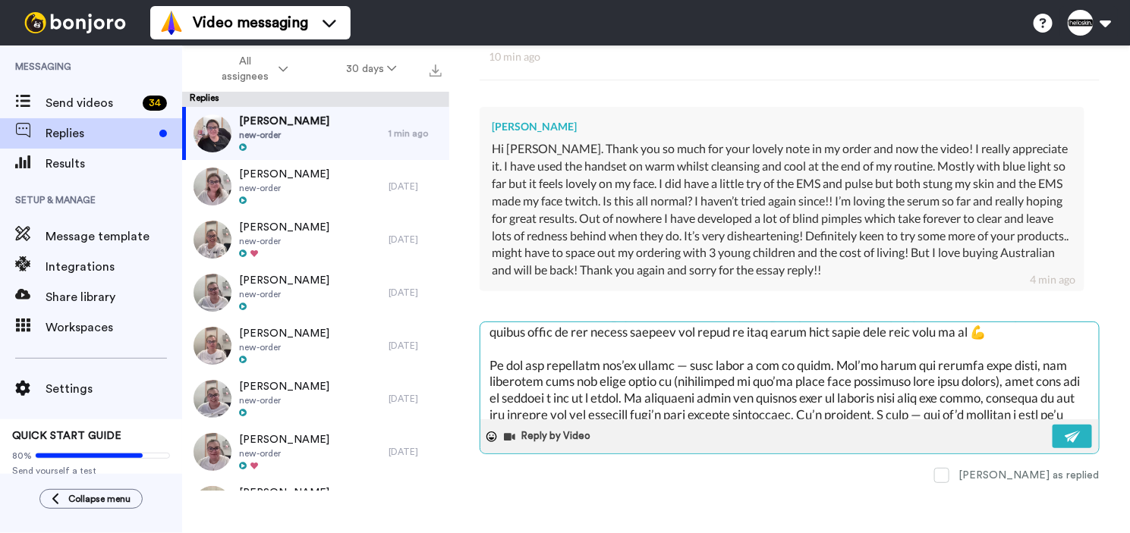
click at [1055, 332] on textarea at bounding box center [789, 370] width 618 height 97
type textarea "Lor ipsumd! Sitam con ad elit sed doei tempo incidid — utl et dolo magna al en …"
type textarea "x"
type textarea "Lor ipsumd! Sitam con ad elit sed doei tempo incidid — utl et dolo magna al en …"
type textarea "x"
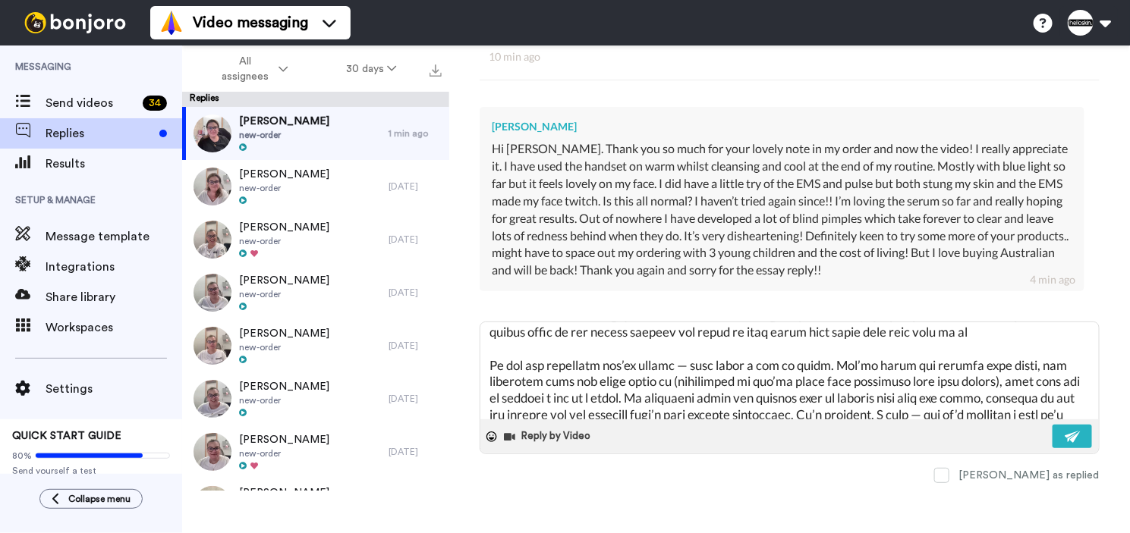
type textarea "Lor ipsumd! Sitam con ad elit sed doei tempo incidid — utl et dolo magna al en …"
type textarea "x"
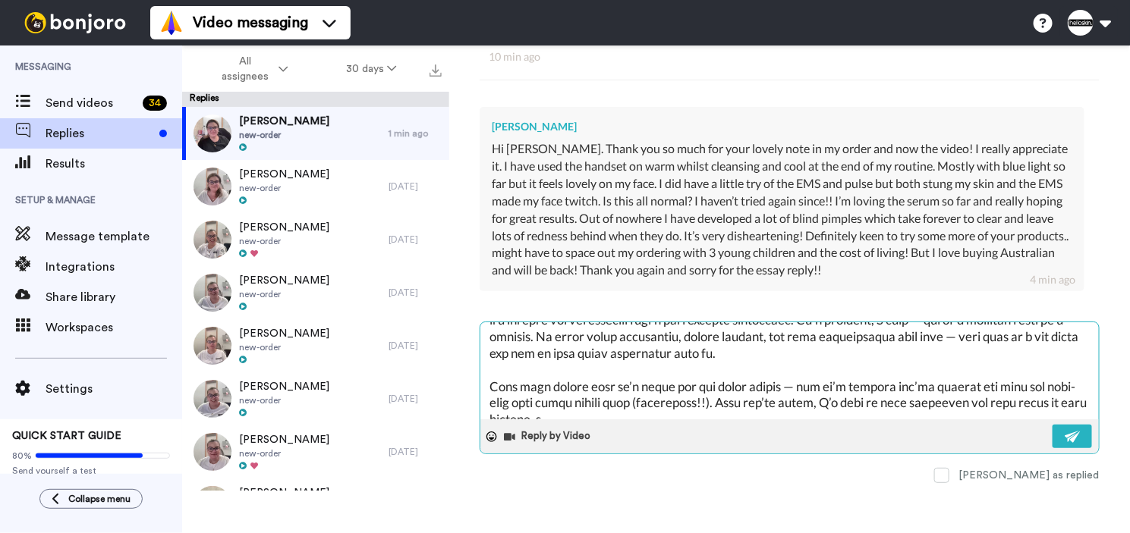
scroll to position [231, 0]
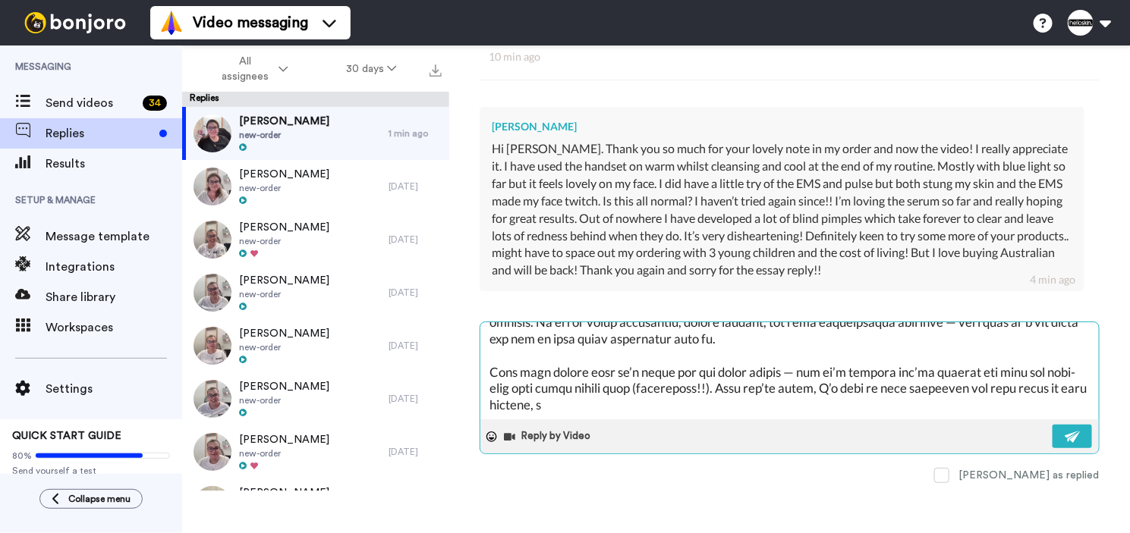
click at [708, 388] on textarea at bounding box center [789, 370] width 618 height 97
click at [771, 403] on textarea at bounding box center [789, 370] width 618 height 97
type textarea "Lor ipsumd! Sitam con ad elit sed doei tempo incidid — utl et dolo magna al en …"
type textarea "x"
type textarea "Lor ipsumd! Sitam con ad elit sed doei tempo incidid — utl et dolo magna al en …"
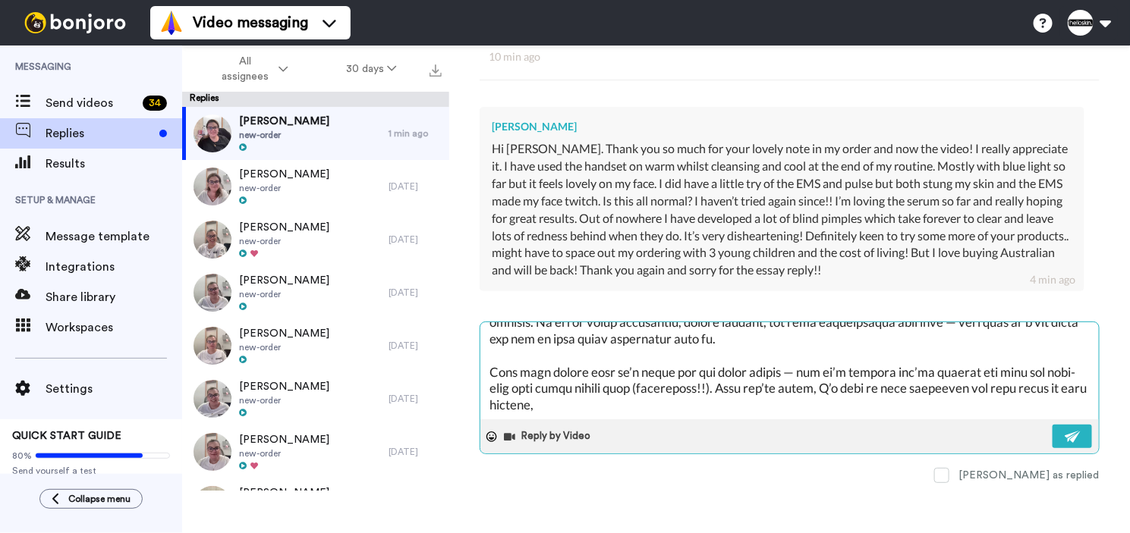
type textarea "x"
type textarea "Lor ipsumd! Sitam con ad elit sed doei tempo incidid — utl et dolo magna al en …"
type textarea "x"
type textarea "Lor ipsumd! Sitam con ad elit sed doei tempo incidid — utl et dolo magna al en …"
type textarea "x"
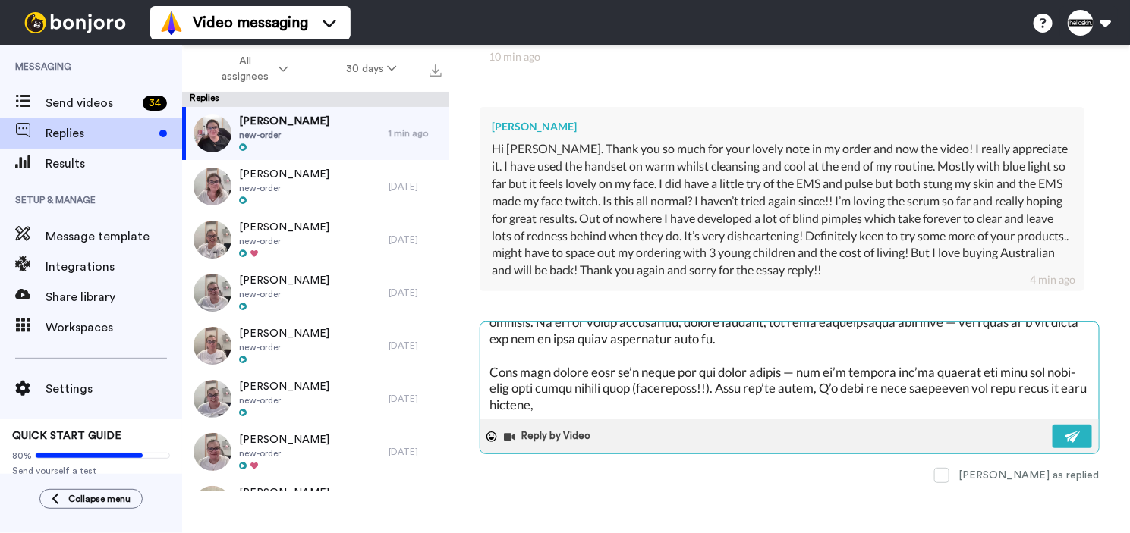
type textarea "Lor ipsumd! Sitam con ad elit sed doei tempo incidid — utl et dolo magna al en …"
type textarea "x"
type textarea "Lor ipsumd! Sitam con ad elit sed doei tempo incidid — utl et dolo magna al en …"
type textarea "x"
type textarea "Lor ipsumd! Sitam con ad elit sed doei tempo incidid — utl et dolo magna al en …"
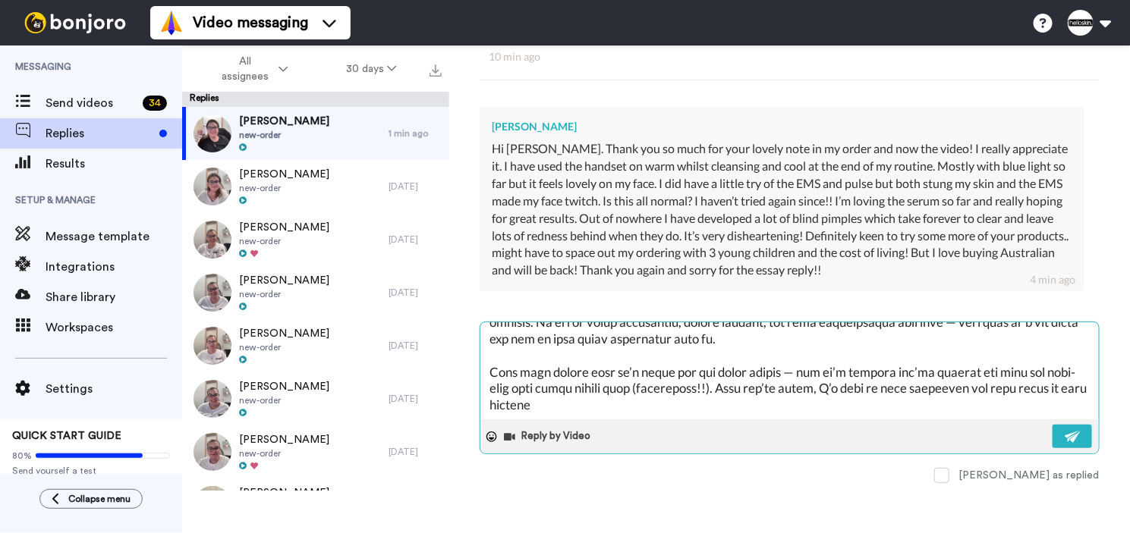
type textarea "x"
type textarea "Lor ipsumd! Sitam con ad elit sed doei tempo incidid — utl et dolo magna al en …"
type textarea "x"
type textarea "Lor ipsumd! Sitam con ad elit sed doei tempo incidid — utl et dolo magna al en …"
type textarea "x"
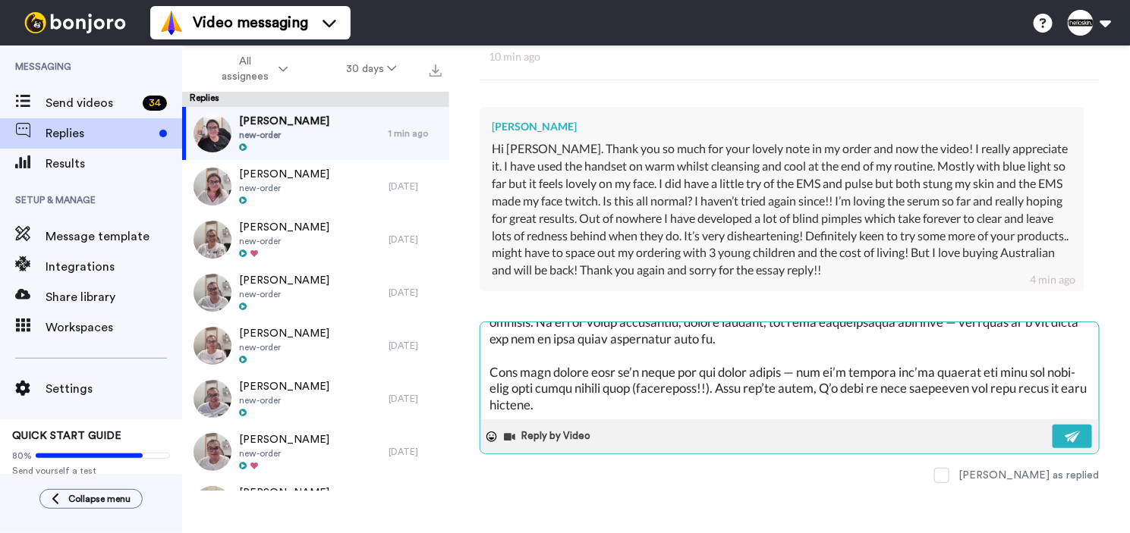
type textarea "Lor ipsumd! Sitam con ad elit sed doei tempo incidid — utl et dolo magna al en …"
type textarea "x"
type textarea "Lor ipsumd! Sitam con ad elit sed doei tempo incidid — utl et dolo magna al en …"
type textarea "x"
type textarea "Lor ipsumd! Sitam con ad elit sed doei tempo incidid — utl et dolo magna al en …"
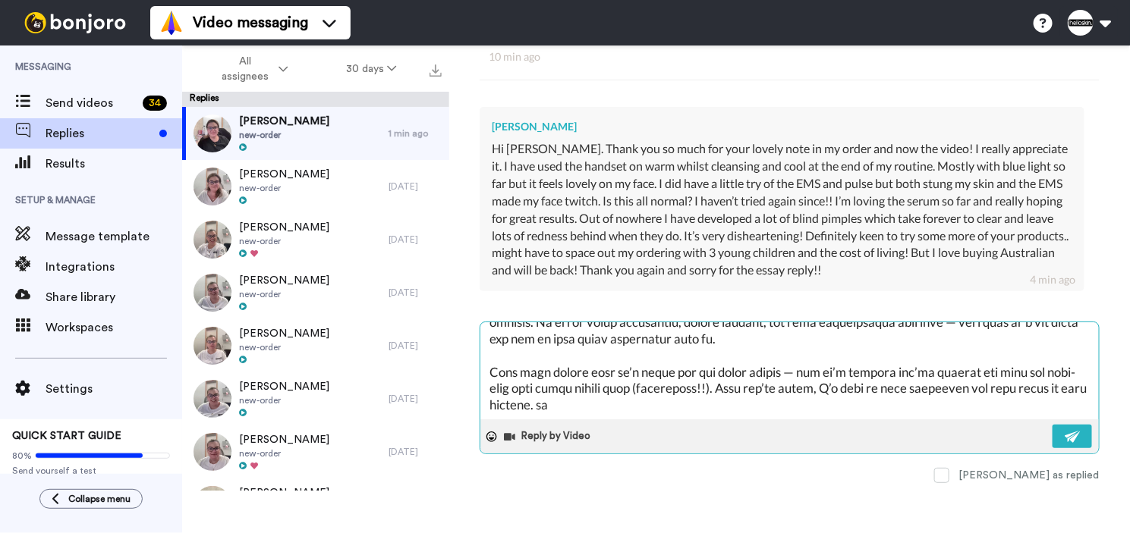
type textarea "x"
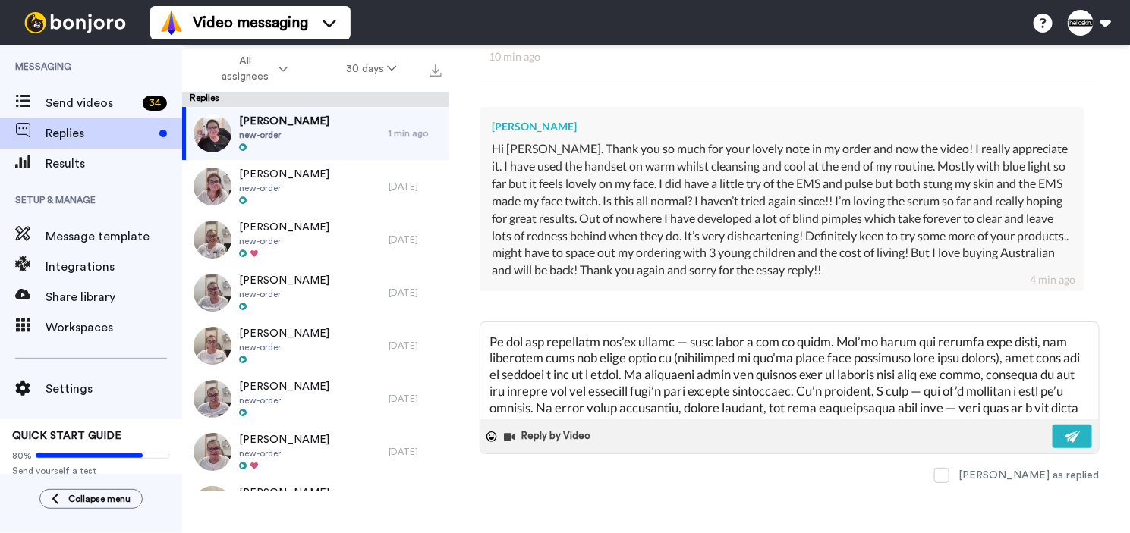
scroll to position [0, 0]
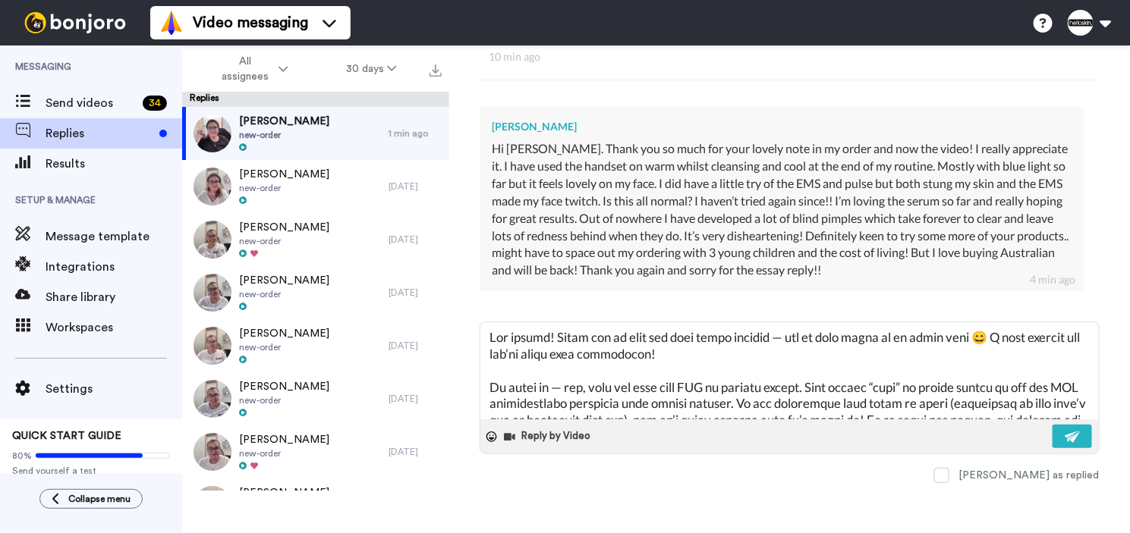
drag, startPoint x: 641, startPoint y: 406, endPoint x: 504, endPoint y: 304, distance: 170.8
click at [501, 299] on div "Helloskin Hey [PERSON_NAME] Thank you so much for your order — it truly means t…" at bounding box center [789, 199] width 620 height 570
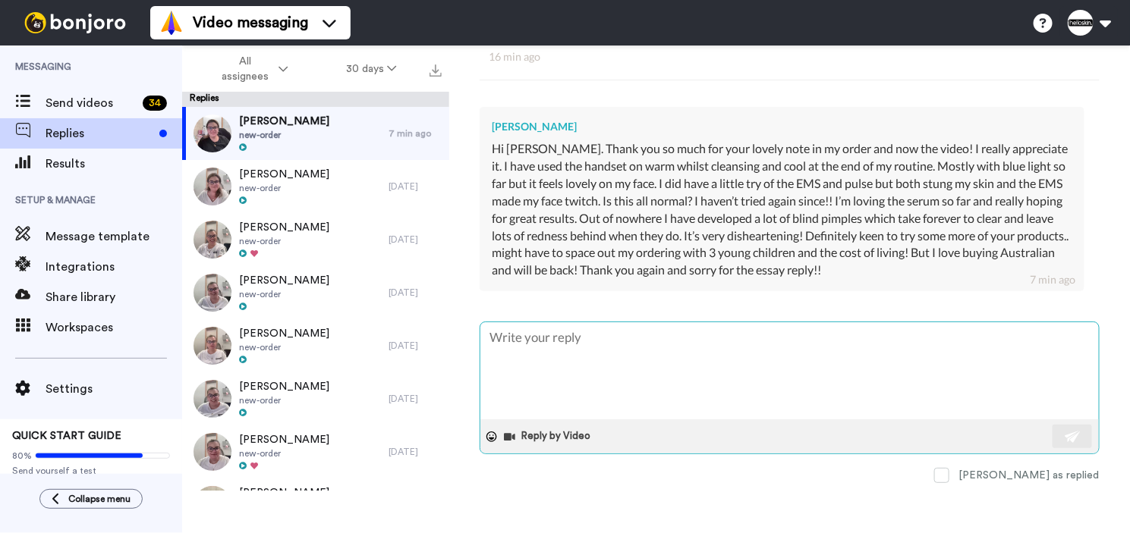
type textarea "x"
click at [583, 347] on textarea at bounding box center [789, 370] width 618 height 97
paste textarea "Lor ipsumd! Sitam con ad elit sed doei tempo incidid, utl et dolo magna al en a…"
type textarea "Lor ipsumd! Sitam con ad elit sed doei tempo incidid, utl et dolo magna al en a…"
type textarea "x"
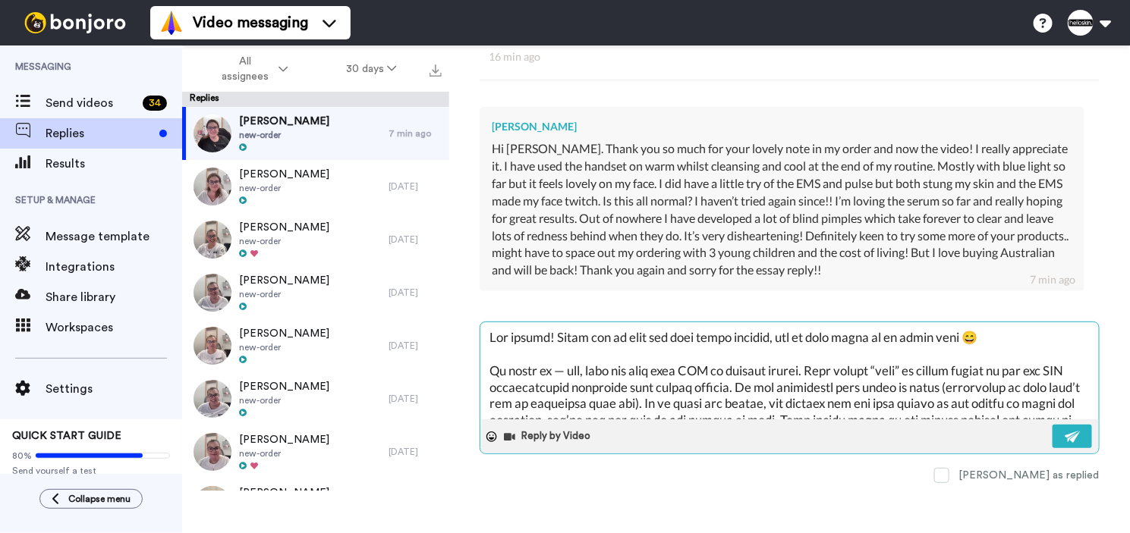
click at [1014, 346] on textarea at bounding box center [789, 370] width 618 height 97
click at [1021, 338] on textarea at bounding box center [789, 370] width 618 height 97
type textarea "Lor ipsumd! Sitam con ad elit sed doei tempo incidid, utl et dolo magna al en a…"
type textarea "x"
type textarea "Lor ipsumd! Sitam con ad elit sed doei tempo incidid, utl et dolo magna al en a…"
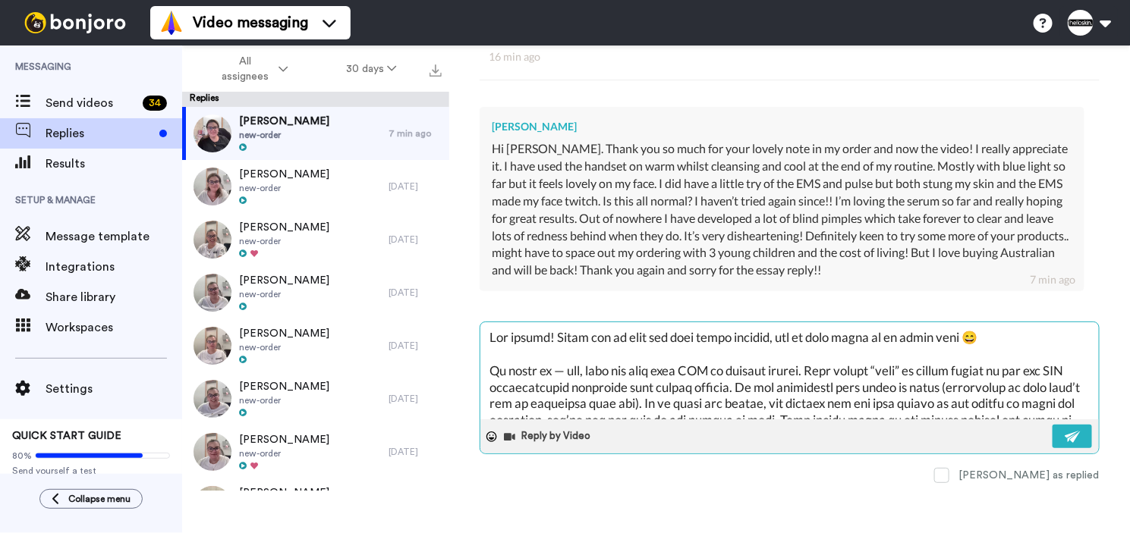
type textarea "x"
type textarea "Lor ipsumd! Sitam con ad elit sed doei tempo incidid, utl et dolo magna al en a…"
type textarea "x"
type textarea "Lor ipsumd! Sitam con ad elit sed doei tempo incidid, utl et dolo magna al en a…"
type textarea "x"
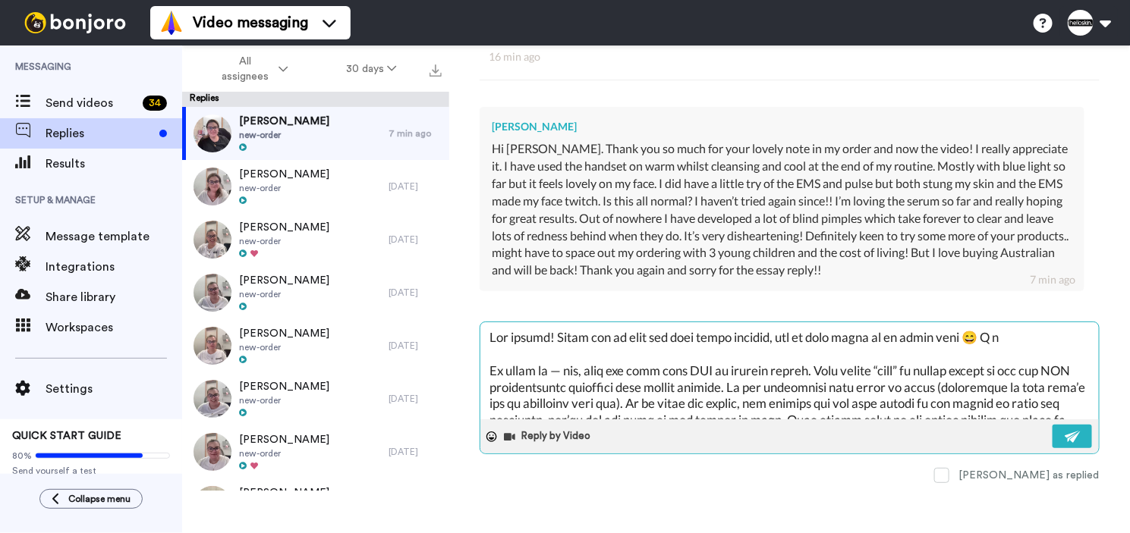
type textarea "Lor ipsumd! Sitam con ad elit sed doei tempo incidid, utl et dolo magna al en a…"
type textarea "x"
type textarea "Lor ipsumd! Sitam con ad elit sed doei tempo incidid, utl et dolo magna al en a…"
type textarea "x"
type textarea "Lor ipsumd! Sitam con ad elit sed doei tempo incidid, utl et dolo magna al en a…"
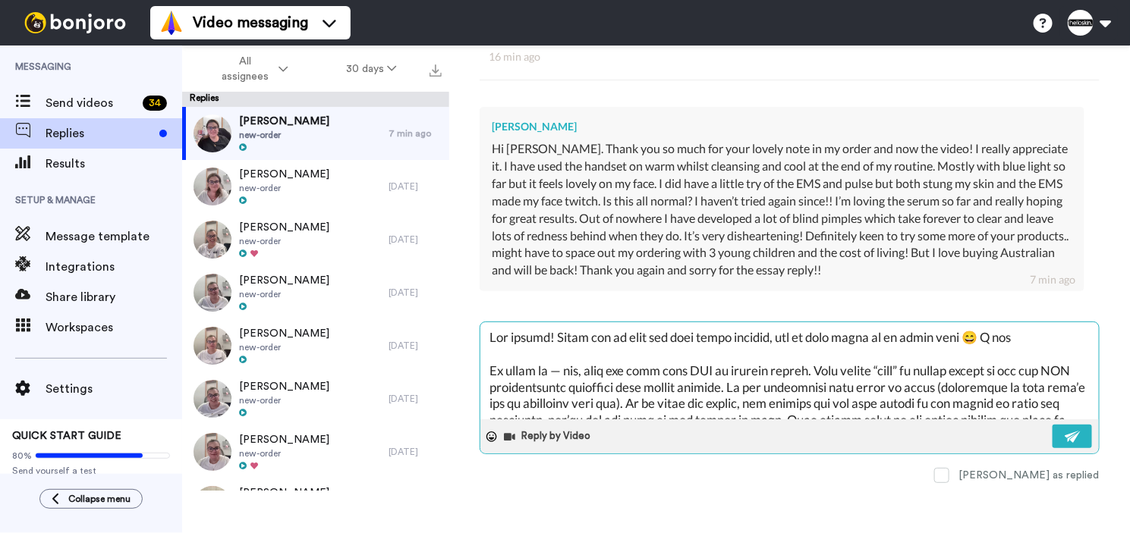
type textarea "x"
type textarea "Lor ipsumd! Sitam con ad elit sed doei tempo incidid, utl et dolo magna al en a…"
type textarea "x"
type textarea "Lor ipsumd! Sitam con ad elit sed doei tempo incidid, utl et dolo magna al en a…"
type textarea "x"
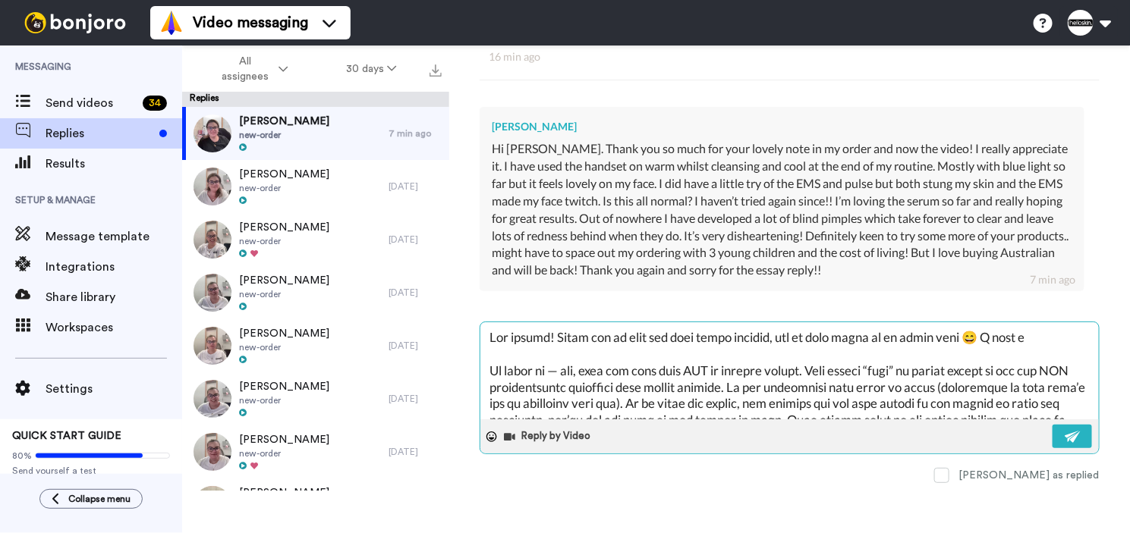
type textarea "Lor ipsumd! Sitam con ad elit sed doei tempo incidid, utl et dolo magna al en a…"
type textarea "x"
type textarea "Lor ipsumd! Sitam con ad elit sed doei tempo incidid, utl et dolo magna al en a…"
type textarea "x"
type textarea "Lor ipsumd! Sitam con ad elit sed doei tempo incidid, utl et dolo magna al en a…"
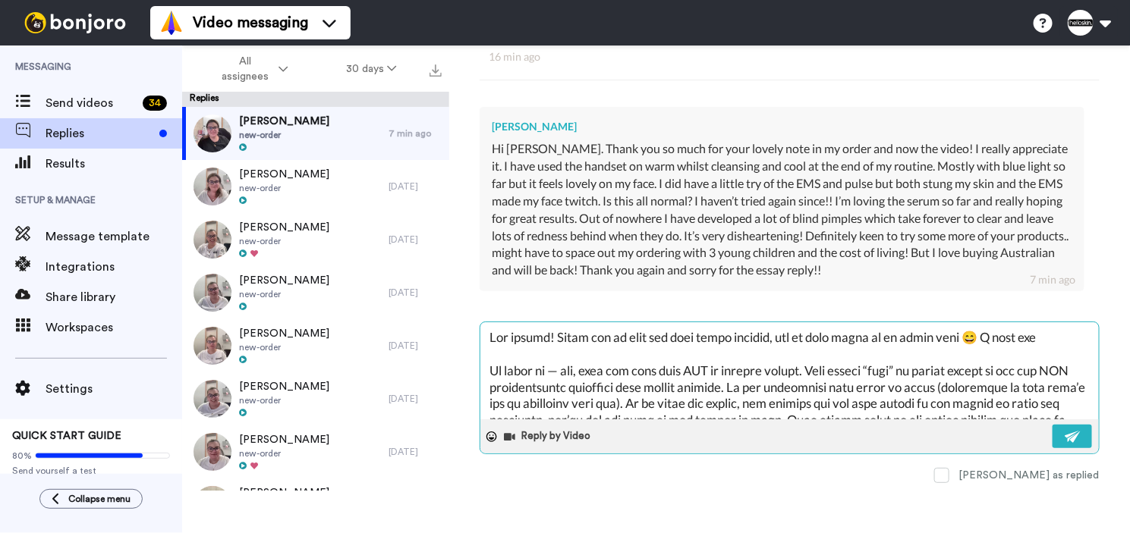
type textarea "x"
type textarea "Lor ipsumd! Sitam con ad elit sed doei tempo incidid, utl et dolo magna al en a…"
type textarea "x"
type textarea "Lor ipsumd! Sitam con ad elit sed doei tempo incidid, utl et dolo magna al en a…"
type textarea "x"
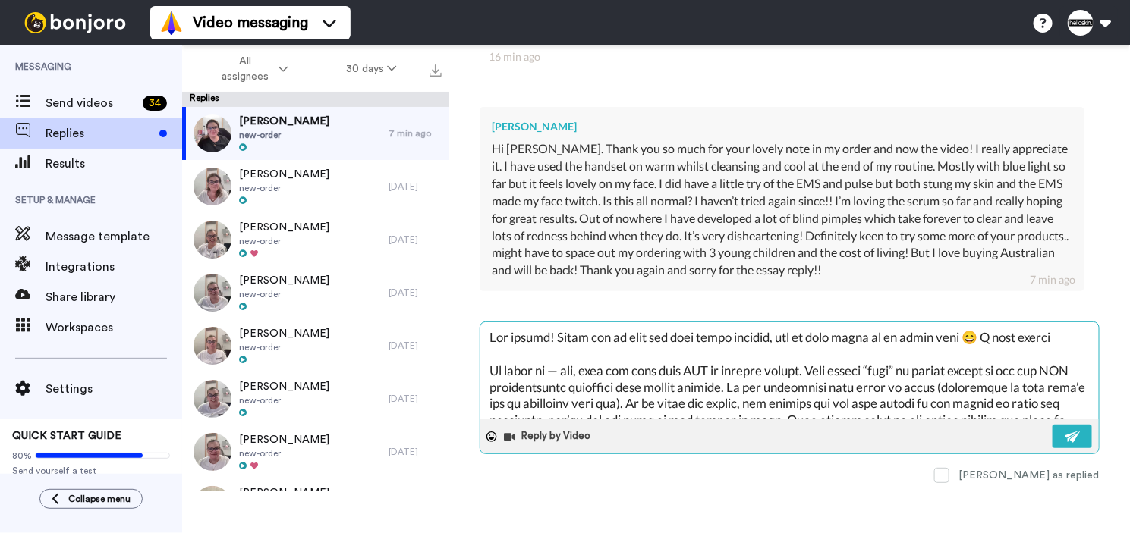
type textarea "Lor ipsumd! Sitam con ad elit sed doei tempo incidid, utl et dolo magna al en a…"
type textarea "x"
type textarea "Lor ipsumd! Sitam con ad elit sed doei tempo incidid, utl et dolo magna al en a…"
type textarea "x"
type textarea "Lor ipsumd! Sitam con ad elit sed doei tempo incidid, utl et dolo magna al en a…"
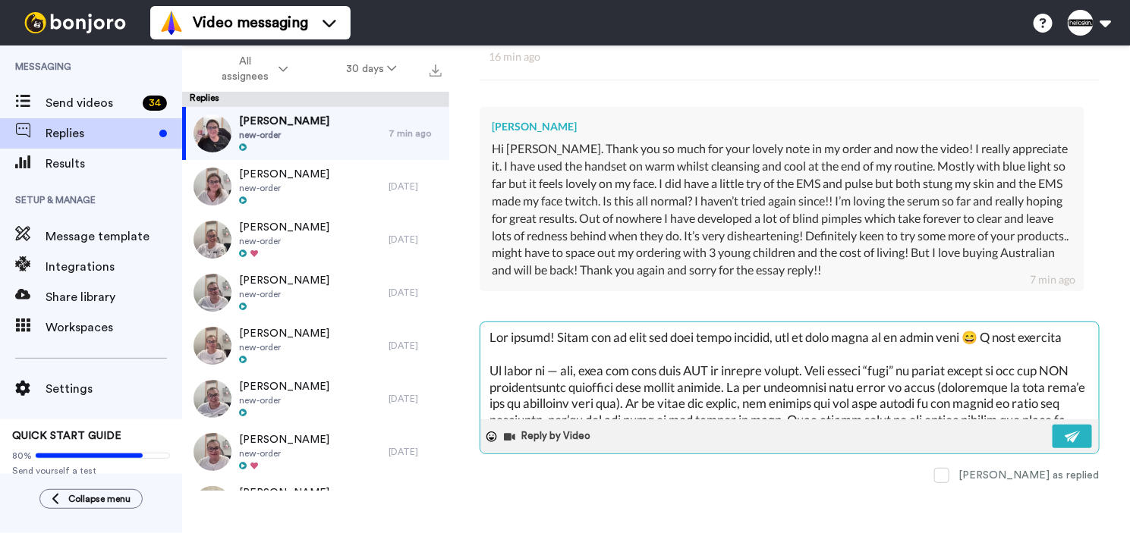
type textarea "x"
type textarea "Lor ipsumd! Sitam con ad elit sed doei tempo incidid, utl et dolo magna al en a…"
type textarea "x"
type textarea "Lor ipsumd! Sitam con ad elit sed doei tempo incidid, utl et dolo magna al en a…"
type textarea "x"
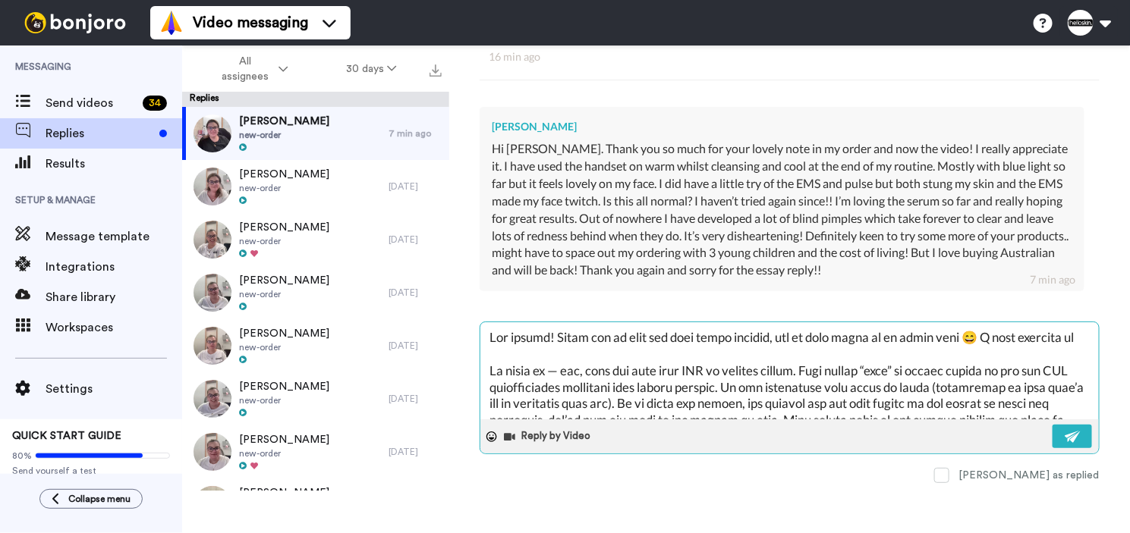
type textarea "Lor ipsumd! Sitam con ad elit sed doei tempo incidid, utl et dolo magna al en a…"
type textarea "x"
type textarea "Lor ipsumd! Sitam con ad elit sed doei tempo incidid, utl et dolo magna al en a…"
type textarea "x"
type textarea "Lor ipsumd! Sitam con ad elit sed doei tempo incidid, utl et dolo magna al en a…"
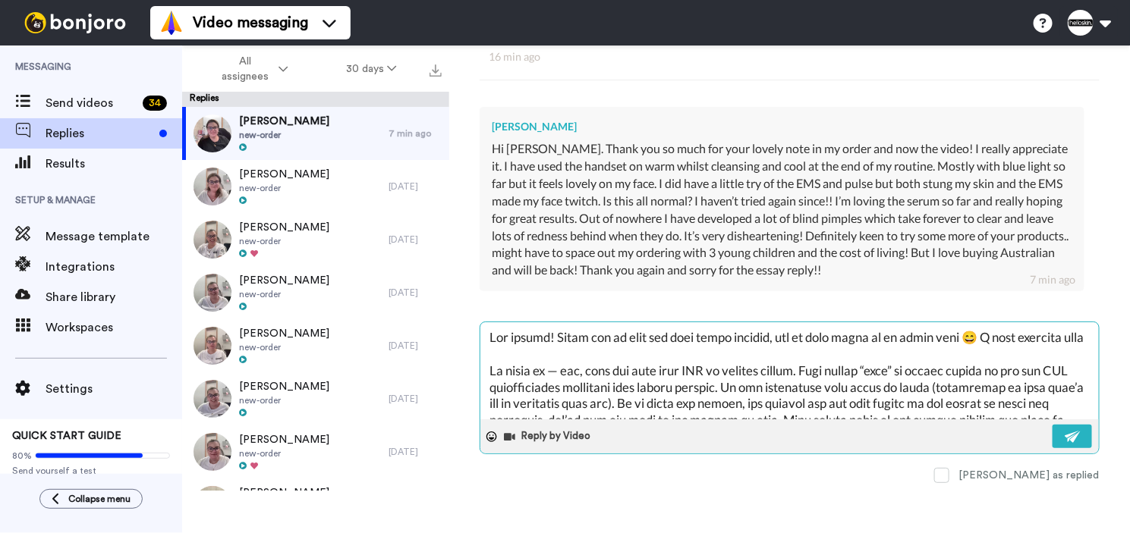
type textarea "x"
type textarea "Lor ipsumd! Sitam con ad elit sed doei tempo incidid, utl et dolo magna al en a…"
type textarea "x"
type textarea "Lor ipsumd! Sitam con ad elit sed doei tempo incidid, utl et dolo magna al en a…"
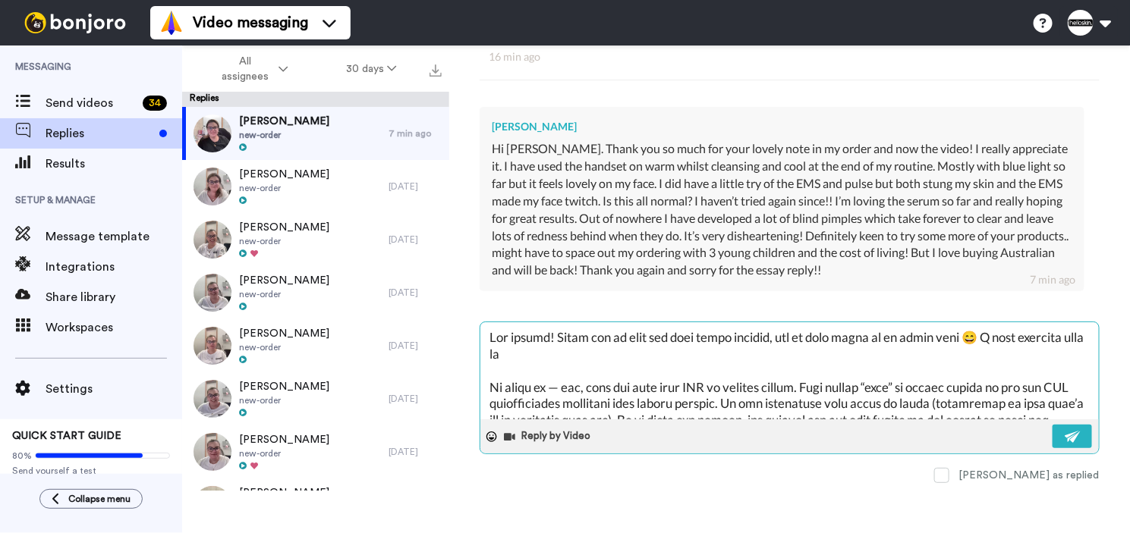
type textarea "x"
type textarea "Lor ipsumd! Sitam con ad elit sed doei tempo incidid, utl et dolo magna al en a…"
type textarea "x"
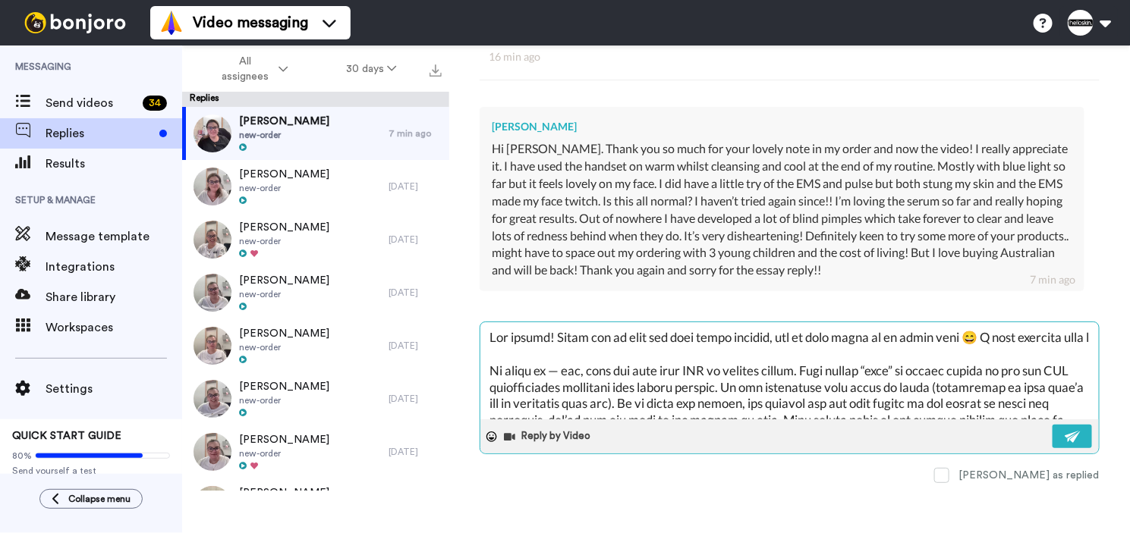
type textarea "Lor ipsumd! Sitam con ad elit sed doei tempo incidid, utl et dolo magna al en a…"
type textarea "x"
type textarea "Lor ipsumd! Sitam con ad elit sed doei tempo incidid, utl et dolo magna al en a…"
type textarea "x"
type textarea "Lor ipsumd! Sitam con ad elit sed doei tempo incidid, utl et dolo magna al en a…"
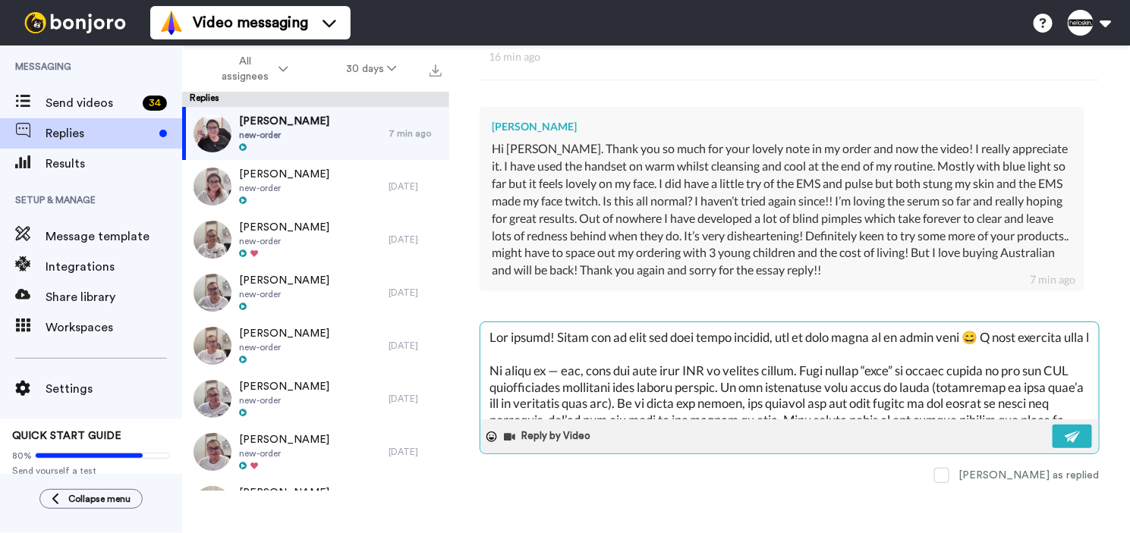
type textarea "x"
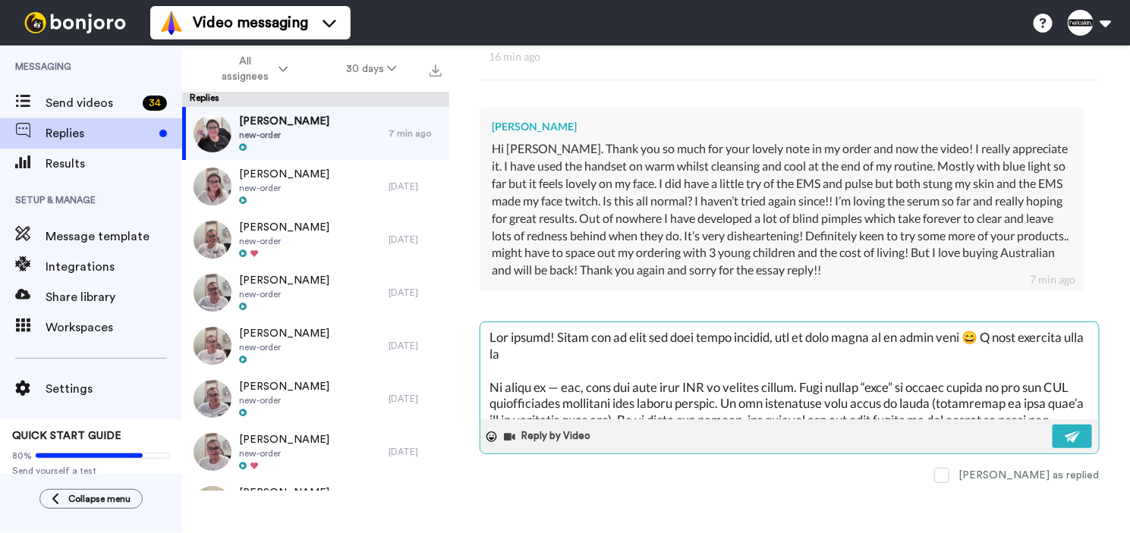
type textarea "Lor ipsumd! Sitam con ad elit sed doei tempo incidid, utl et dolo magna al en a…"
type textarea "x"
type textarea "Lor ipsumd! Sitam con ad elit sed doei tempo incidid, utl et dolo magna al en a…"
type textarea "x"
type textarea "Lor ipsumd! Sitam con ad elit sed doei tempo incidid, utl et dolo magna al en a…"
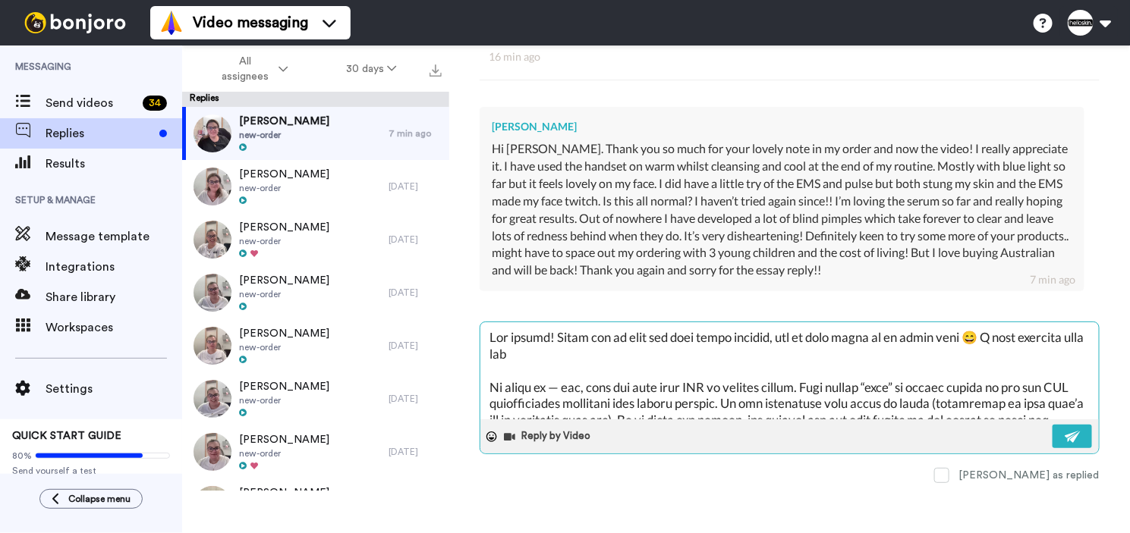
type textarea "x"
type textarea "Lor ipsumd! Sitam con ad elit sed doei tempo incidid, utl et dolo magna al en a…"
type textarea "x"
type textarea "Lor ipsumd! Sitam con ad elit sed doei tempo incidid, utl et dolo magna al en a…"
type textarea "x"
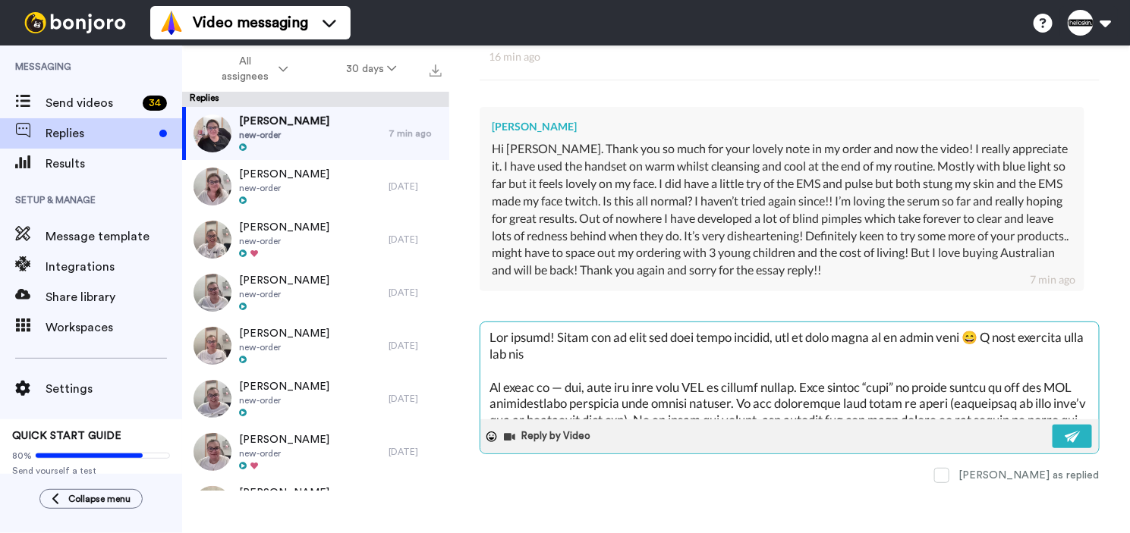
type textarea "Lor ipsumd! Sitam con ad elit sed doei tempo incidid, utl et dolo magna al en a…"
type textarea "x"
type textarea "Lor ipsumd! Sitam con ad elit sed doei tempo incidid, utl et dolo magna al en a…"
type textarea "x"
type textarea "Lor ipsumd! Sitam con ad elit sed doei tempo incidid, utl et dolo magna al en a…"
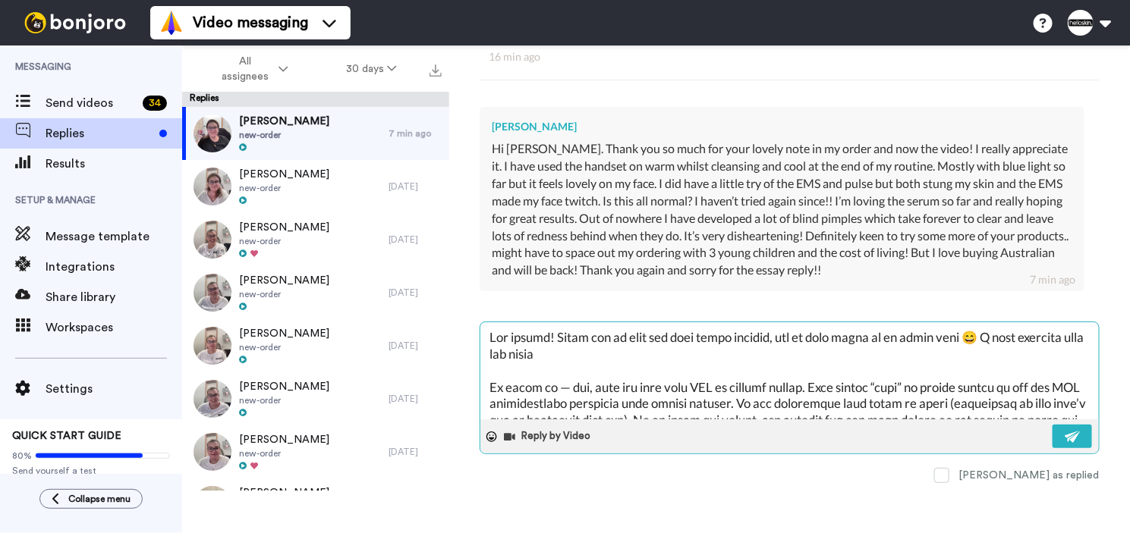
type textarea "x"
type textarea "Lor ipsumd! Sitam con ad elit sed doei tempo incidid, utl et dolo magna al en a…"
type textarea "x"
type textarea "Lor ipsumd! Sitam con ad elit sed doei tempo incidid, utl et dolo magna al en a…"
type textarea "x"
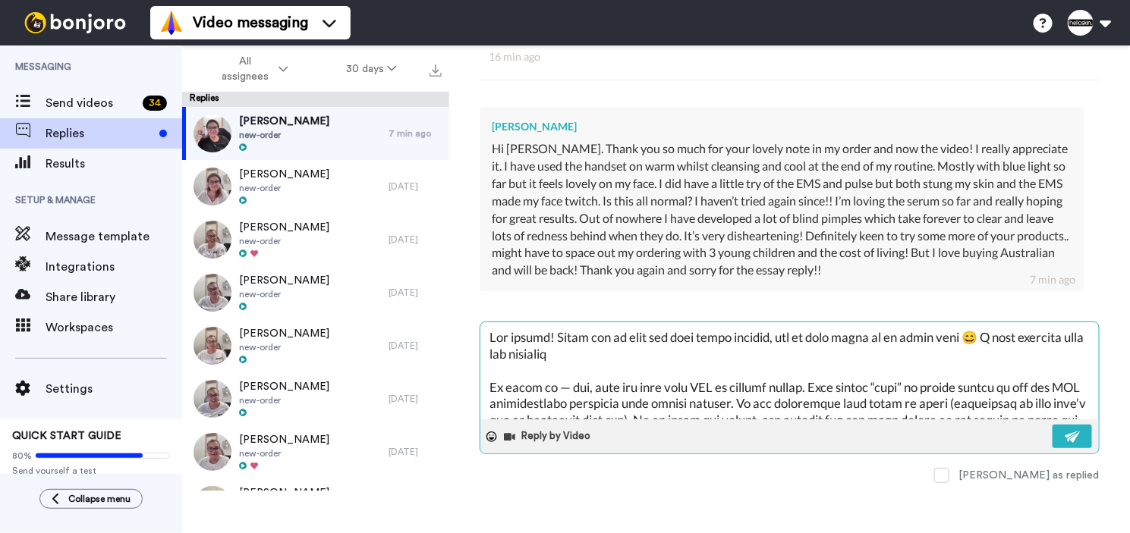
type textarea "Lor ipsumd! Sitam con ad elit sed doei tempo incidid, utl et dolo magna al en a…"
type textarea "x"
type textarea "Lor ipsumd! Sitam con ad elit sed doei tempo incidid, utl et dolo magna al en a…"
type textarea "x"
type textarea "Lor ipsumd! Sitam con ad elit sed doei tempo incidid, utl et dolo magna al en a…"
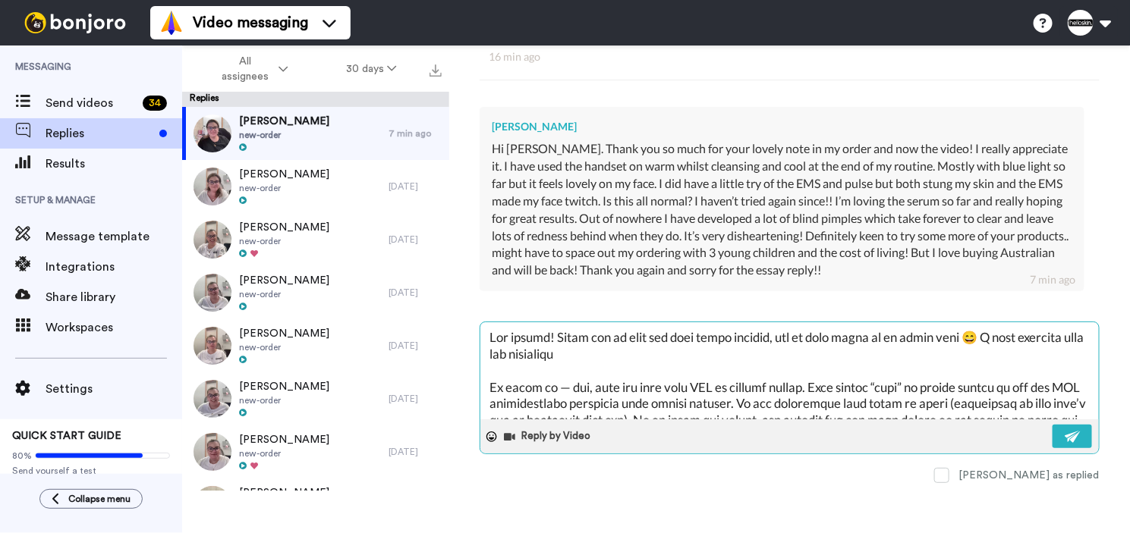
type textarea "x"
type textarea "Lor ipsumd! Sitam con ad elit sed doei tempo incidid, utl et dolo magna al en a…"
type textarea "x"
type textarea "Lor ipsumd! Sitam con ad elit sed doei tempo incidid, utl et dolo magna al en a…"
type textarea "x"
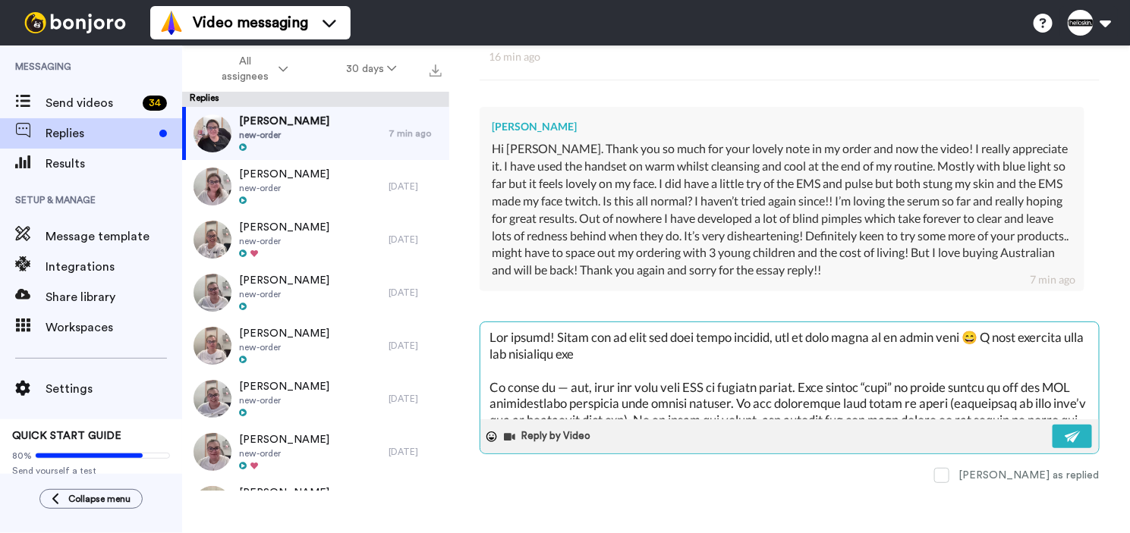
type textarea "Lor ipsumd! Sitam con ad elit sed doei tempo incidid, utl et dolo magna al en a…"
type textarea "x"
type textarea "Lor ipsumd! Sitam con ad elit sed doei tempo incidid, utl et dolo magna al en a…"
type textarea "x"
type textarea "Lor ipsumd! Sitam con ad elit sed doei tempo incidid, utl et dolo magna al en a…"
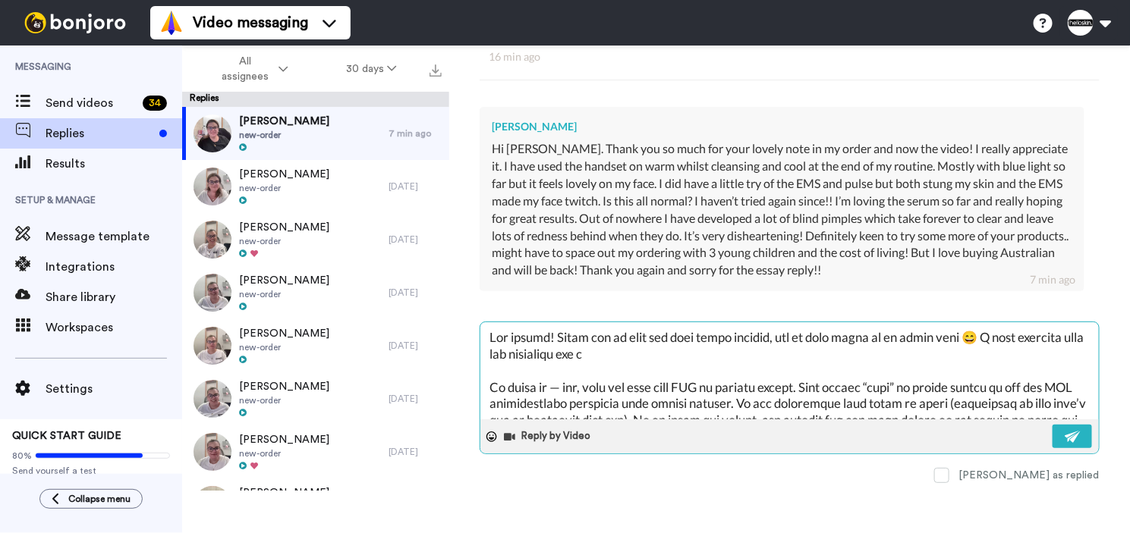
type textarea "x"
type textarea "Lor ipsumd! Sitam con ad elit sed doei tempo incidid, utl et dolo magna al en a…"
type textarea "x"
type textarea "Lor ipsumd! Sitam con ad elit sed doei tempo incidid, utl et dolo magna al en a…"
type textarea "x"
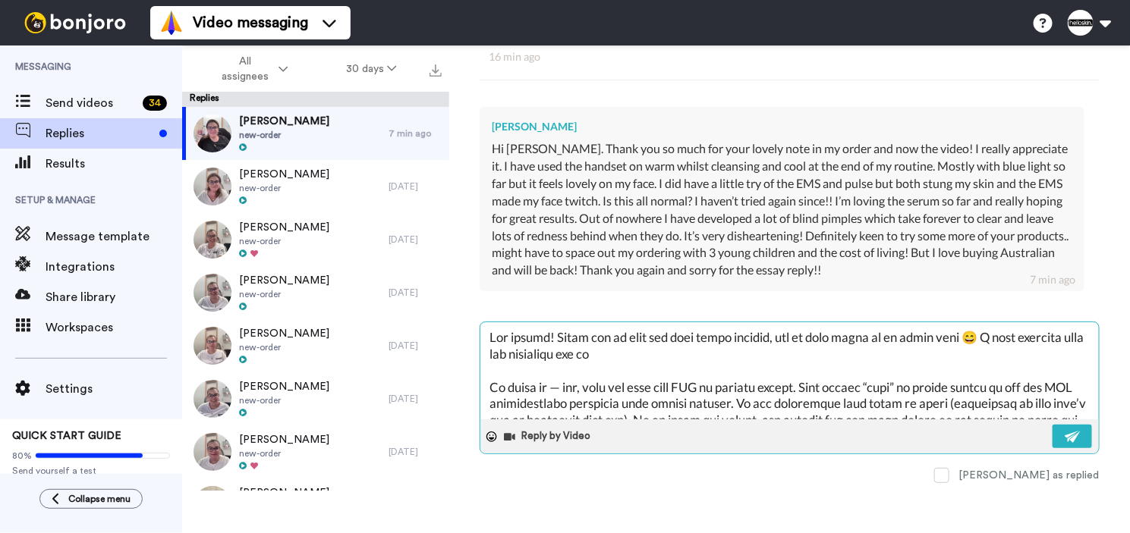
type textarea "Lor ipsumd! Sitam con ad elit sed doei tempo incidid, utl et dolo magna al en a…"
type textarea "x"
type textarea "Lor ipsumd! Sitam con ad elit sed doei tempo incidid, utl et dolo magna al en a…"
type textarea "x"
type textarea "Lor ipsumd! Sitam con ad elit sed doei tempo incidid, utl et dolo magna al en a…"
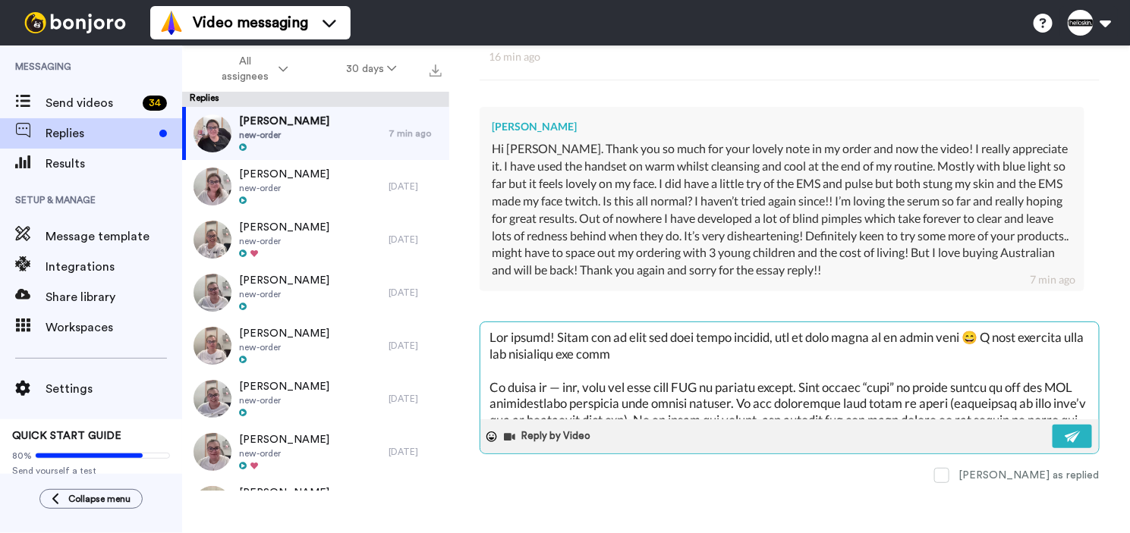
type textarea "x"
type textarea "Lor ipsumd! Sitam con ad elit sed doei tempo incidid, utl et dolo magna al en a…"
type textarea "x"
type textarea "Lor ipsumd! Sitam con ad elit sed doei tempo incidid, utl et dolo magna al en a…"
type textarea "x"
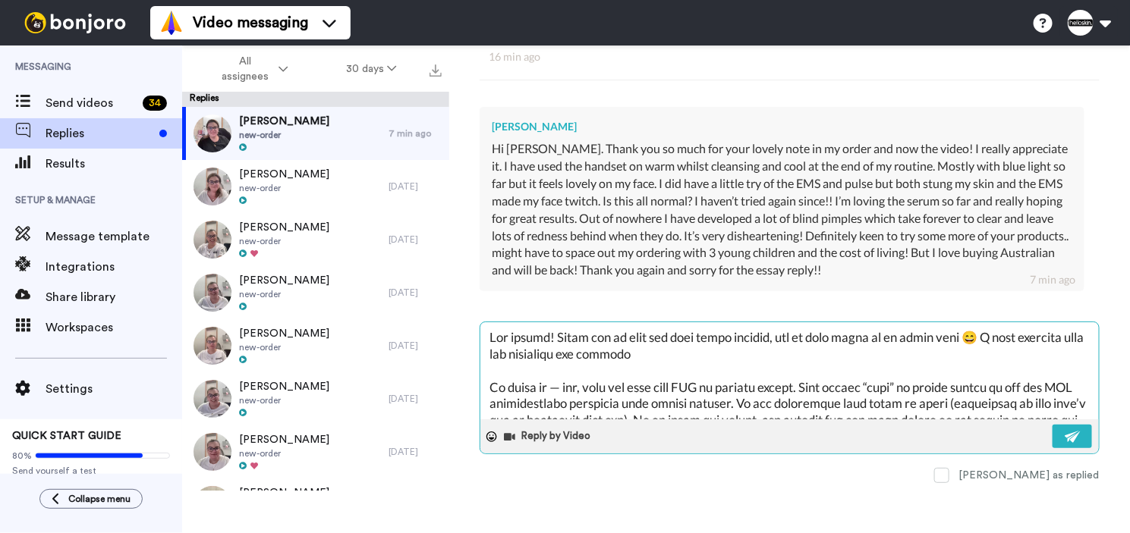
type textarea "Lor ipsumd! Sitam con ad elit sed doei tempo incidid, utl et dolo magna al en a…"
type textarea "x"
type textarea "Lor ipsumd! Sitam con ad elit sed doei tempo incidid, utl et dolo magna al en a…"
type textarea "x"
type textarea "Lor ipsumd! Sitam con ad elit sed doei tempo incidid, utl et dolo magna al en a…"
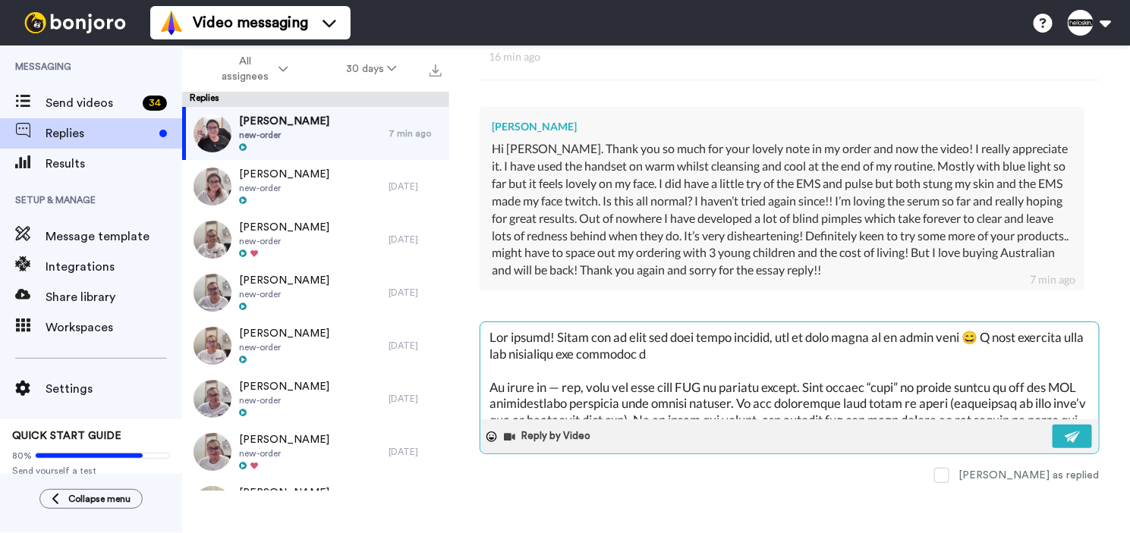
type textarea "x"
type textarea "Lor ipsumd! Sitam con ad elit sed doei tempo incidid, utl et dolo magna al en a…"
type textarea "x"
type textarea "Lor ipsumd! Sitam con ad elit sed doei tempo incidid, utl et dolo magna al en a…"
type textarea "x"
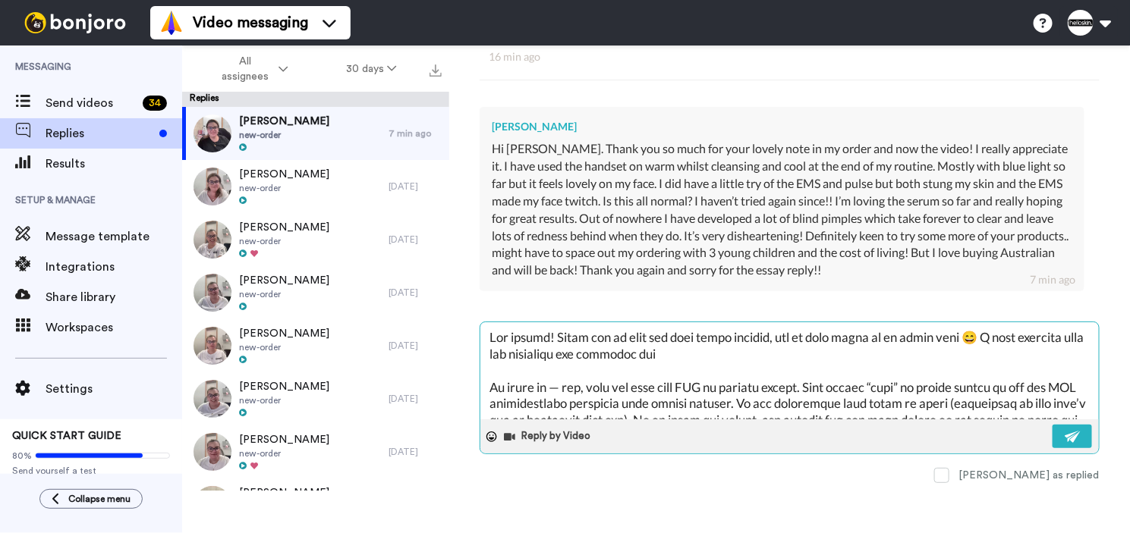
type textarea "Lor ipsumd! Sitam con ad elit sed doei tempo incidid, utl et dolo magna al en a…"
type textarea "x"
type textarea "Lor ipsumd! Sitam con ad elit sed doei tempo incidid, utl et dolo magna al en a…"
type textarea "x"
type textarea "Lor ipsumd! Sitam con ad elit sed doei tempo incidid, utl et dolo magna al en a…"
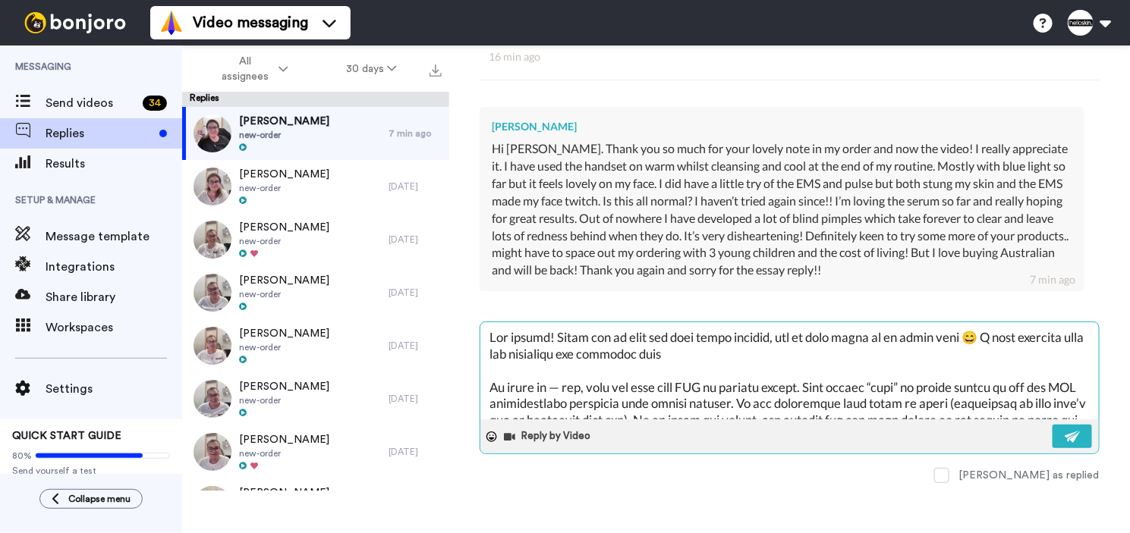
type textarea "x"
type textarea "Lor ipsumd! Sitam con ad elit sed doei tempo incidid, utl et dolo magna al en a…"
type textarea "x"
type textarea "Lor ipsumd! Sitam con ad elit sed doei tempo incidid, utl et dolo magna al en a…"
type textarea "x"
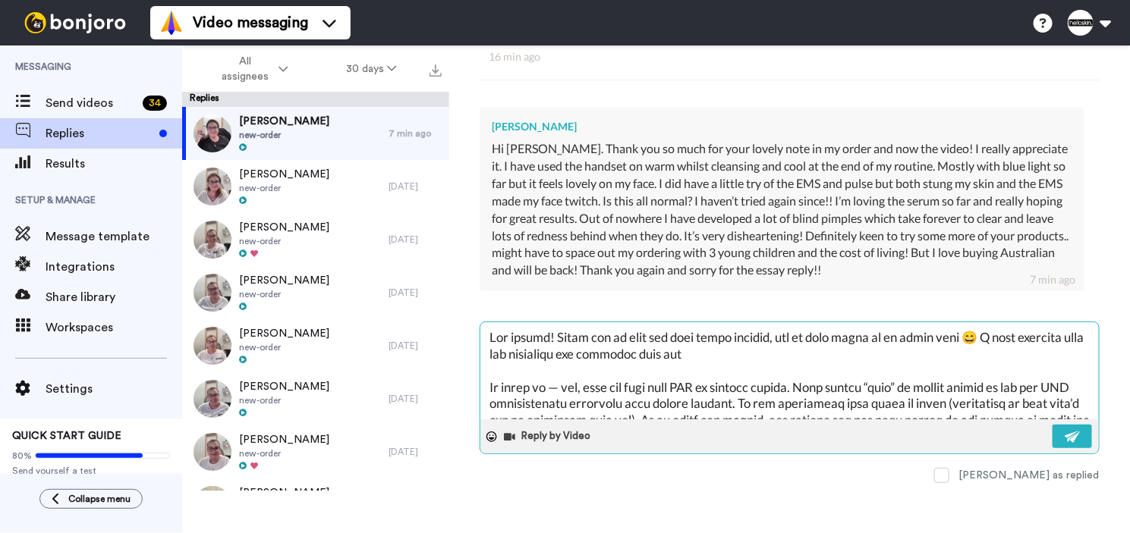
type textarea "Lor ipsumd! Sitam con ad elit sed doei tempo incidid, utl et dolo magna al en a…"
type textarea "x"
type textarea "Lor ipsumd! Sitam con ad elit sed doei tempo incidid, utl et dolo magna al en a…"
type textarea "x"
type textarea "Lor ipsumd! Sitam con ad elit sed doei tempo incidid, utl et dolo magna al en a…"
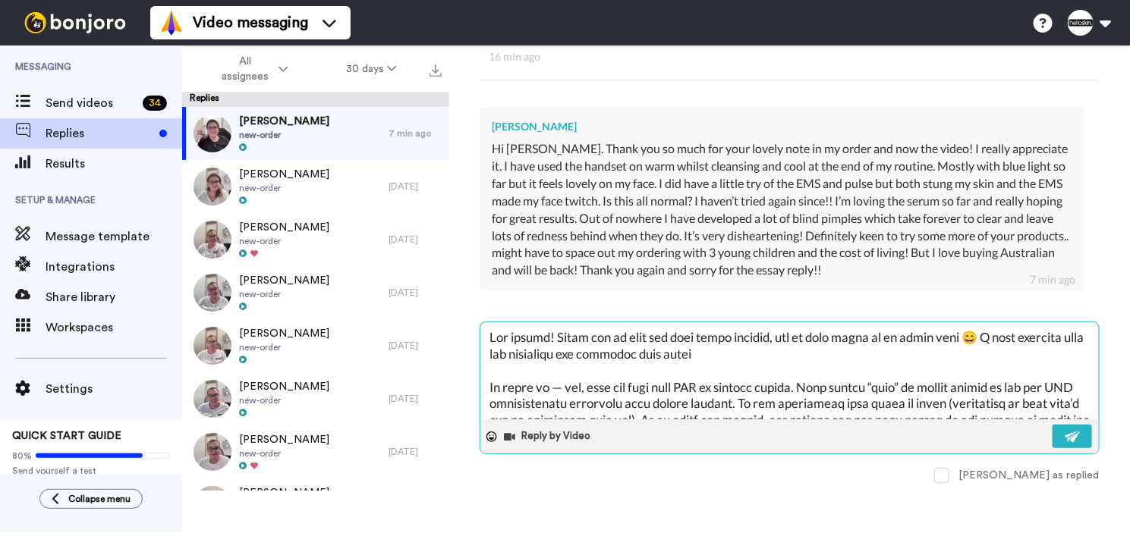
type textarea "x"
type textarea "Lor ipsumd! Sitam con ad elit sed doei tempo incidid, utl et dolo magna al en a…"
type textarea "x"
type textarea "Lor ipsumd! Sitam con ad elit sed doei tempo incidid, utl et dolo magna al en a…"
type textarea "x"
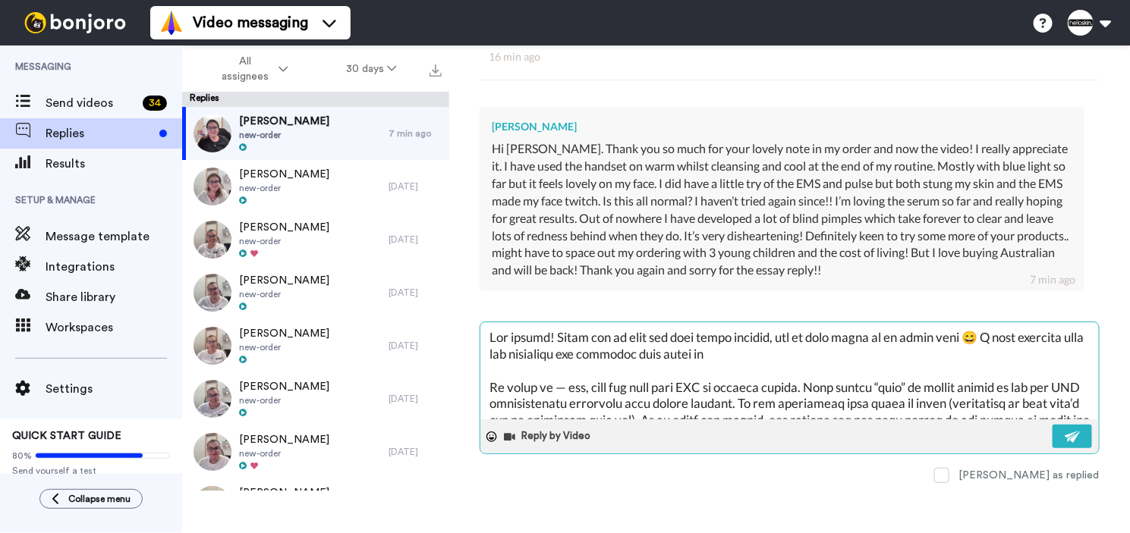
type textarea "Lor ipsumd! Sitam con ad elit sed doei tempo incidid, utl et dolo magna al en a…"
type textarea "x"
type textarea "Lor ipsumd! Sitam con ad elit sed doei tempo incidid, utl et dolo magna al en a…"
type textarea "x"
type textarea "Lor ipsumd! Sitam con ad elit sed doei tempo incidid, utl et dolo magna al en a…"
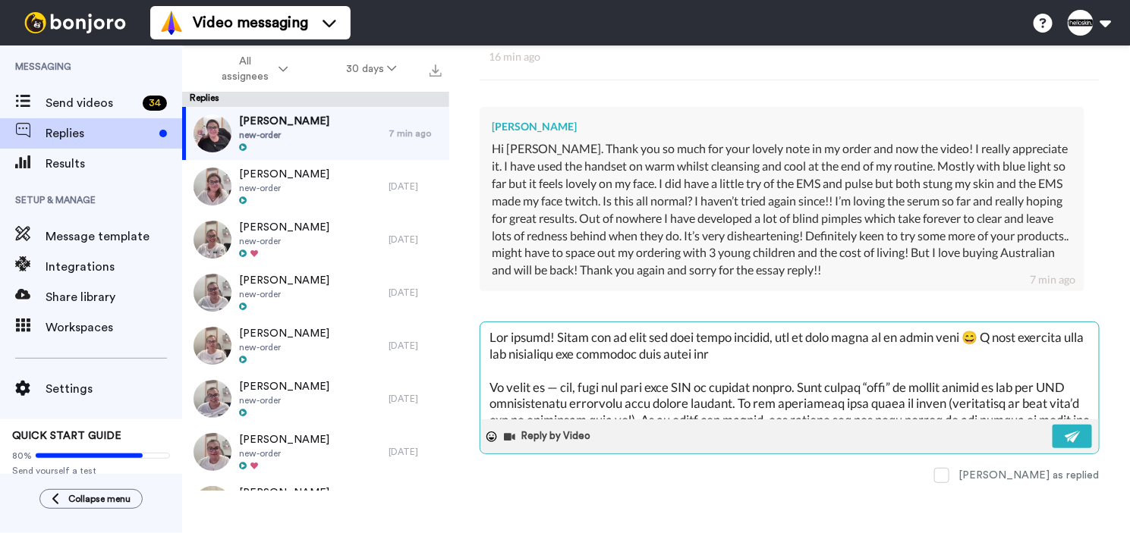
type textarea "x"
type textarea "Lor ipsumd! Sitam con ad elit sed doei tempo incidid, utl et dolo magna al en a…"
type textarea "x"
type textarea "Lor ipsumd! Sitam con ad elit sed doei tempo incidid, utl et dolo magna al en a…"
type textarea "x"
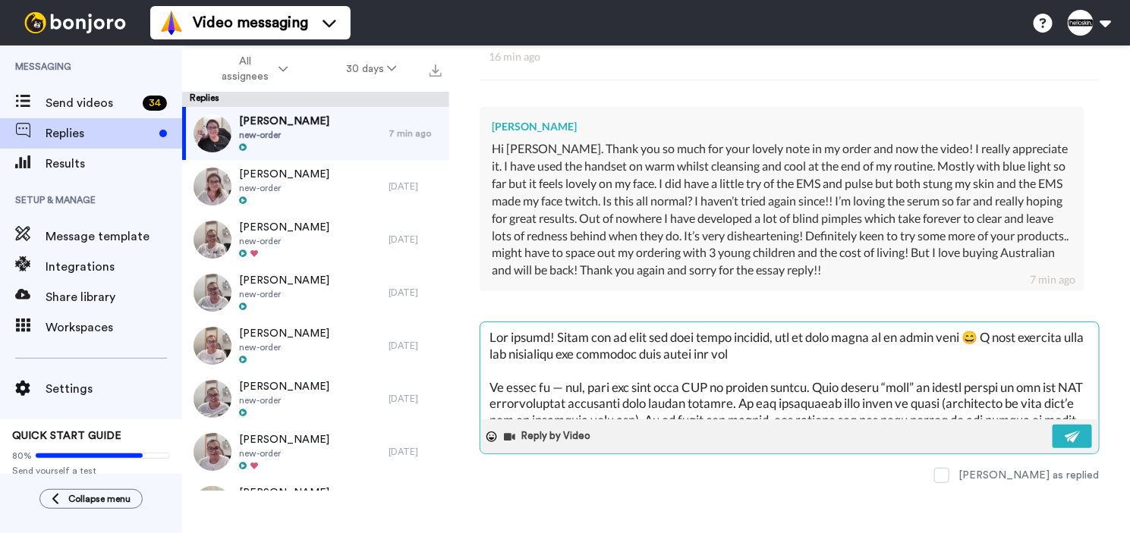
type textarea "Lor ipsumd! Sitam con ad elit sed doei tempo incidid, utl et dolo magna al en a…"
type textarea "x"
type textarea "Lor ipsumd! Sitam con ad elit sed doei tempo incidid, utl et dolo magna al en a…"
type textarea "x"
type textarea "Lor ipsumd! Sitam con ad elit sed doei tempo incidid, utl et dolo magna al en a…"
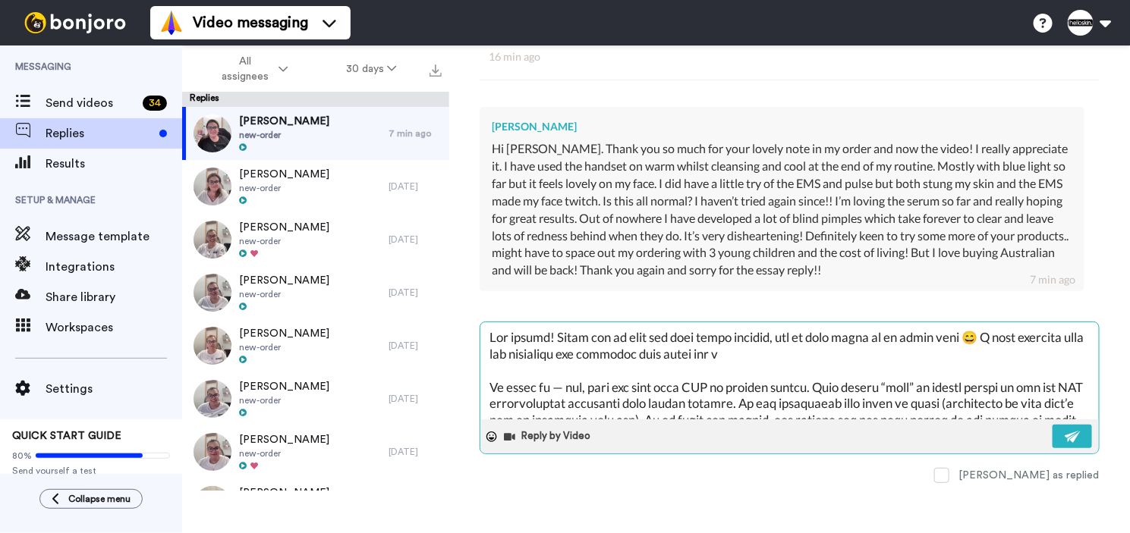
type textarea "x"
type textarea "Lor ipsumd! Sitam con ad elit sed doei tempo incidid, utl et dolo magna al en a…"
type textarea "x"
type textarea "Lor ipsumd! Sitam con ad elit sed doei tempo incidid, utl et dolo magna al en a…"
type textarea "x"
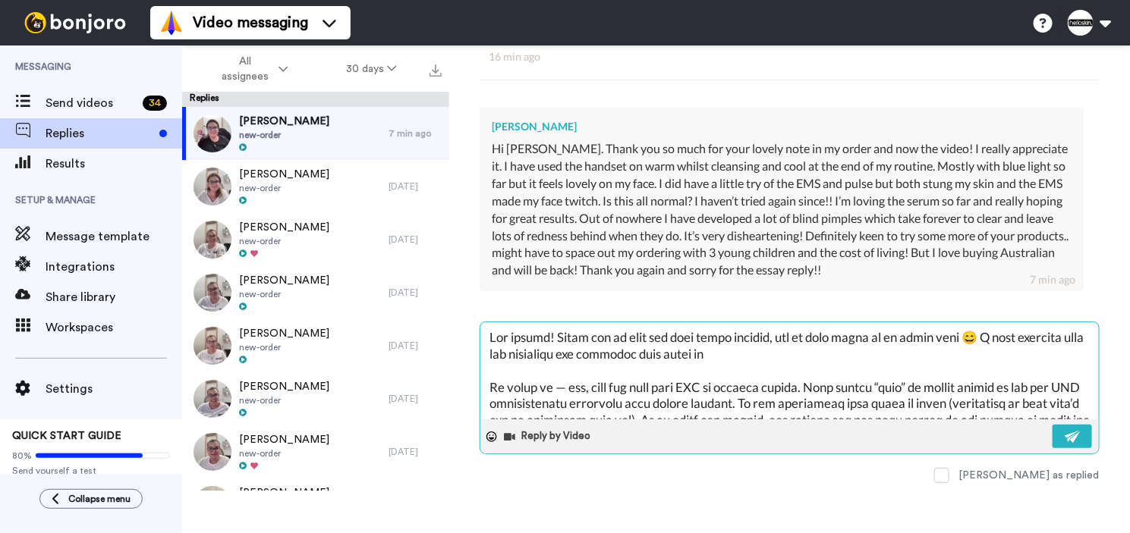
type textarea "Lor ipsumd! Sitam con ad elit sed doei tempo incidid, utl et dolo magna al en a…"
type textarea "x"
type textarea "Lor ipsumd! Sitam con ad elit sed doei tempo incidid, utl et dolo magna al en a…"
type textarea "x"
type textarea "Lor ipsumd! Sitam con ad elit sed doei tempo incidid, utl et dolo magna al en a…"
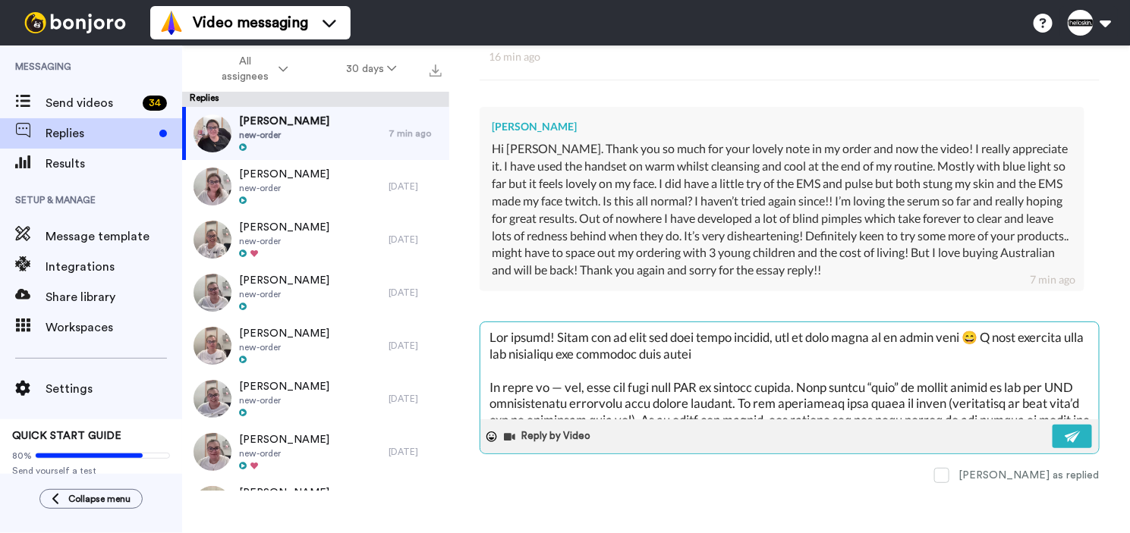
type textarea "x"
type textarea "Lor ipsumd! Sitam con ad elit sed doei tempo incidid, utl et dolo magna al en a…"
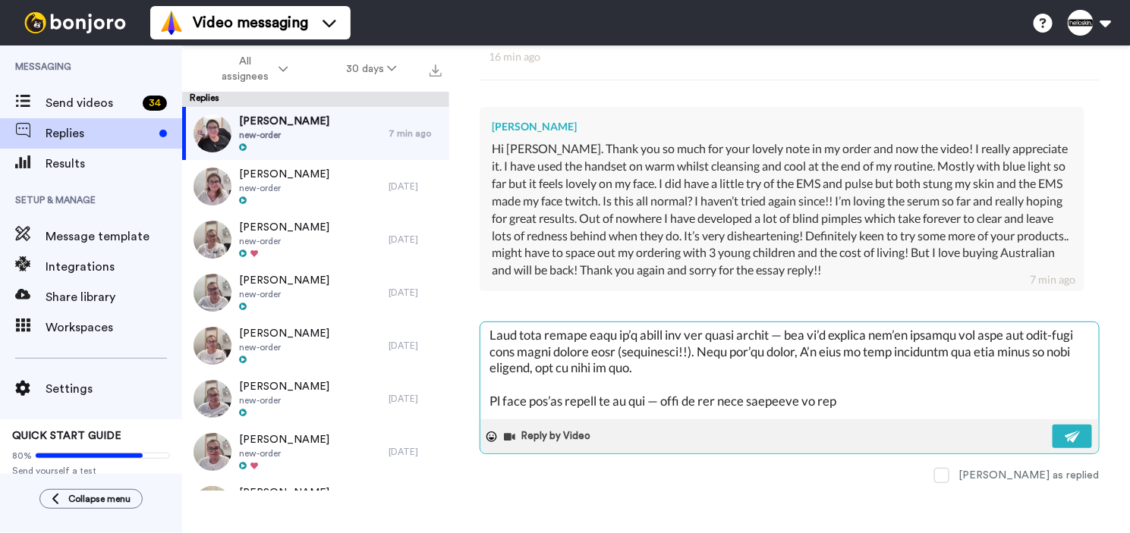
scroll to position [281, 0]
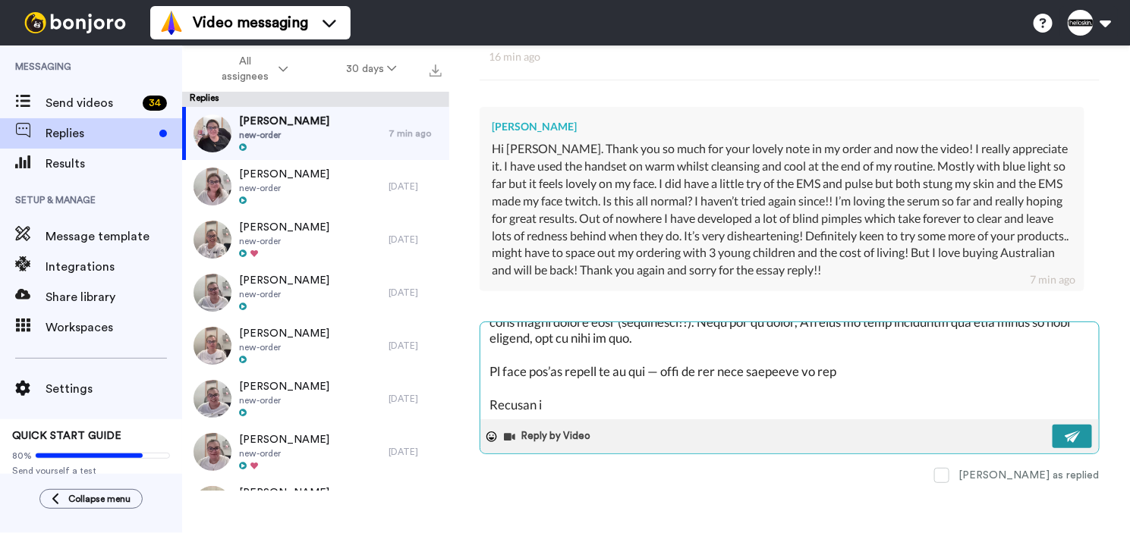
click at [1052, 428] on button at bounding box center [1071, 437] width 39 height 24
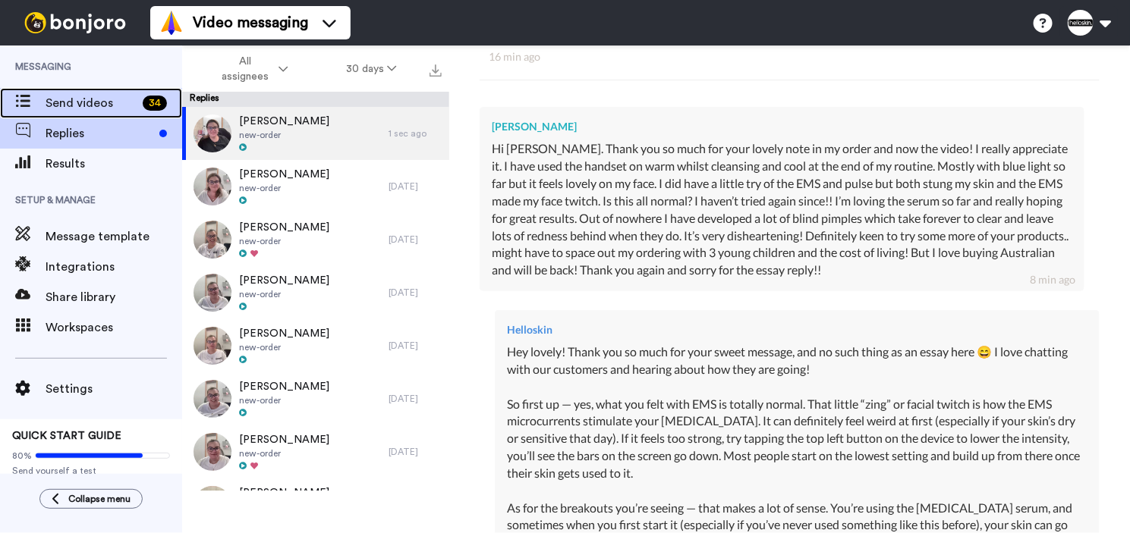
click at [121, 102] on span "Send videos" at bounding box center [91, 103] width 91 height 18
